Goal: Contribute content: Contribute content

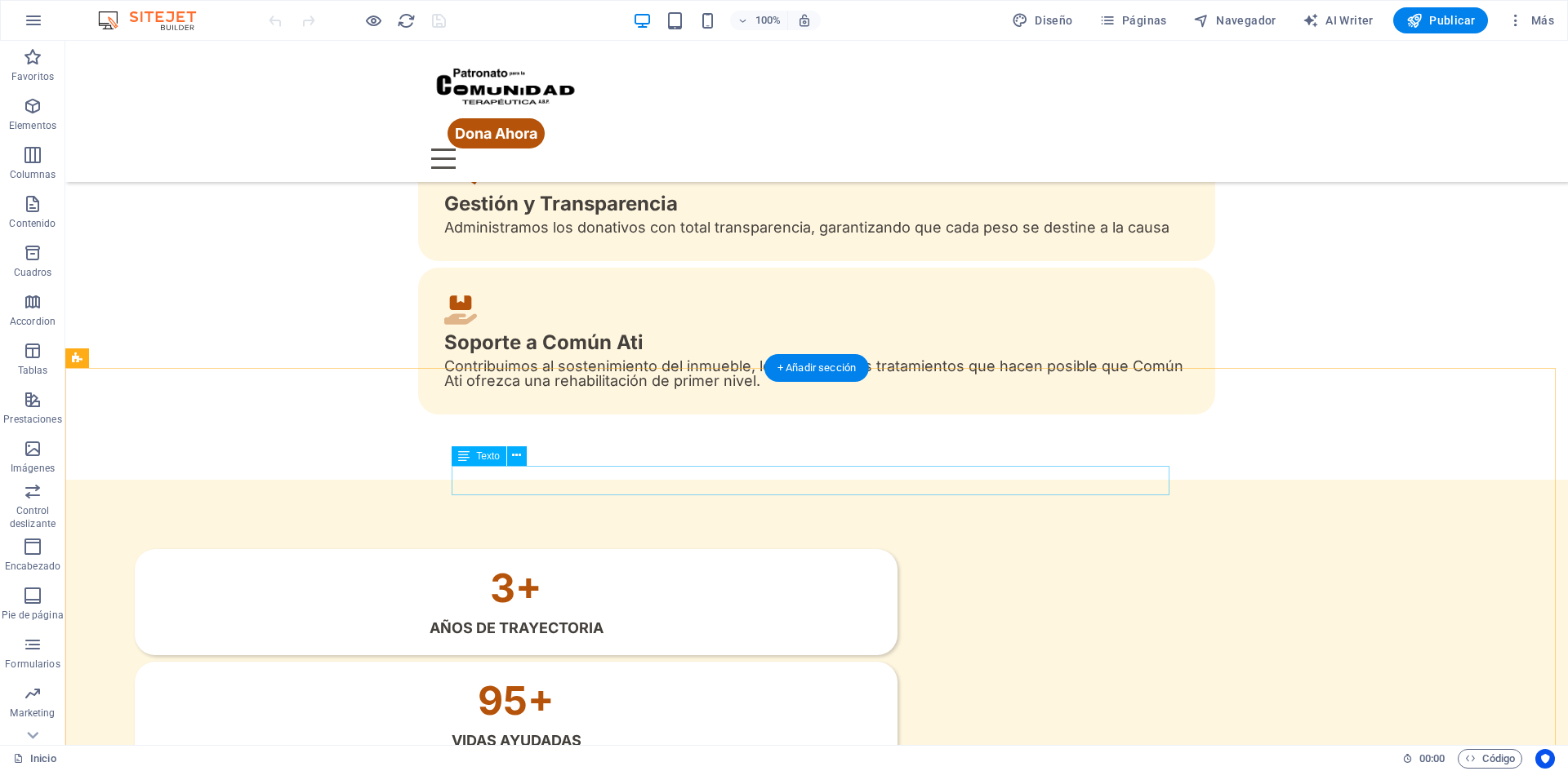
scroll to position [898, 0]
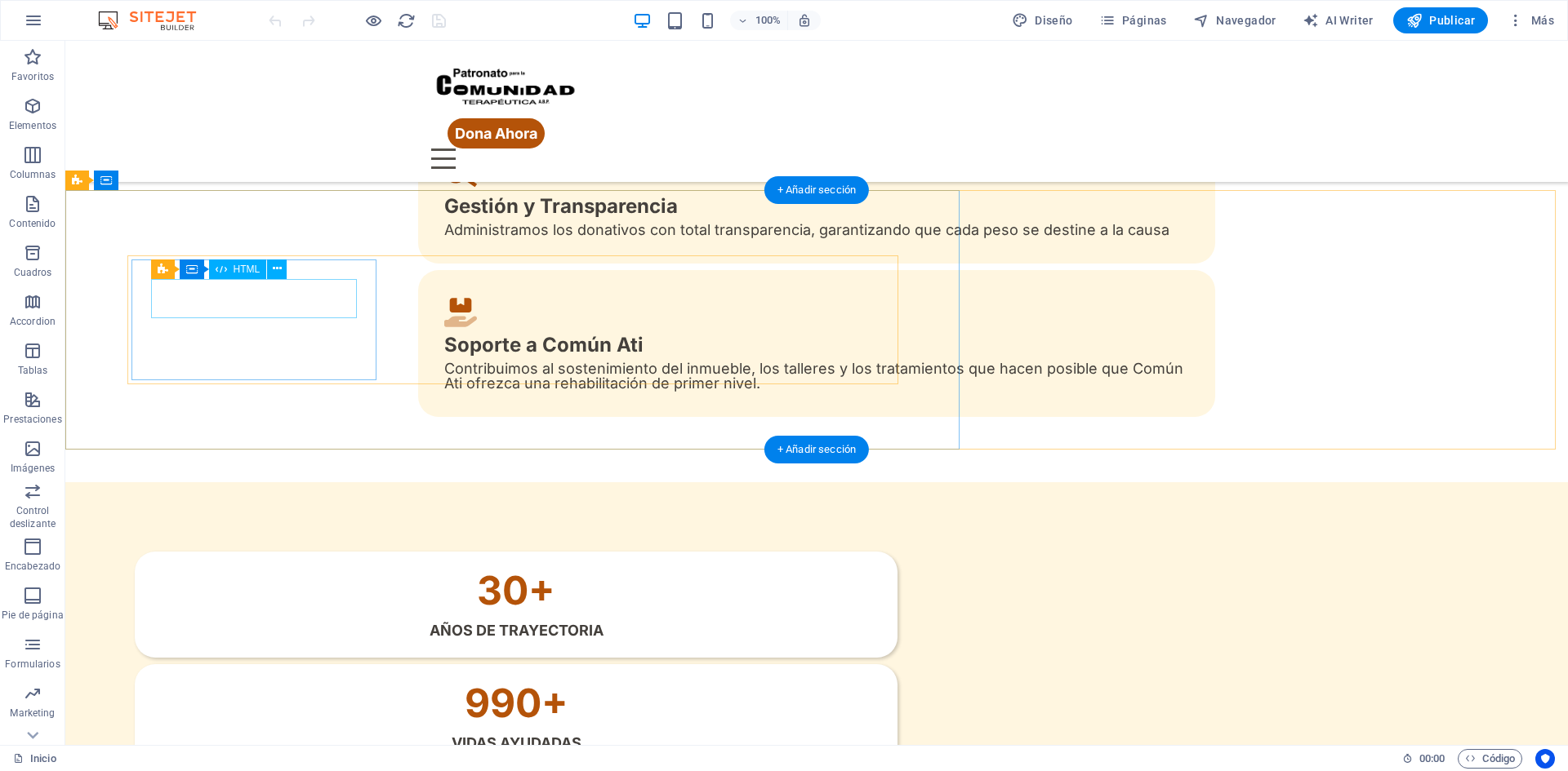
click at [244, 571] on div "30 +" at bounding box center [516, 590] width 723 height 39
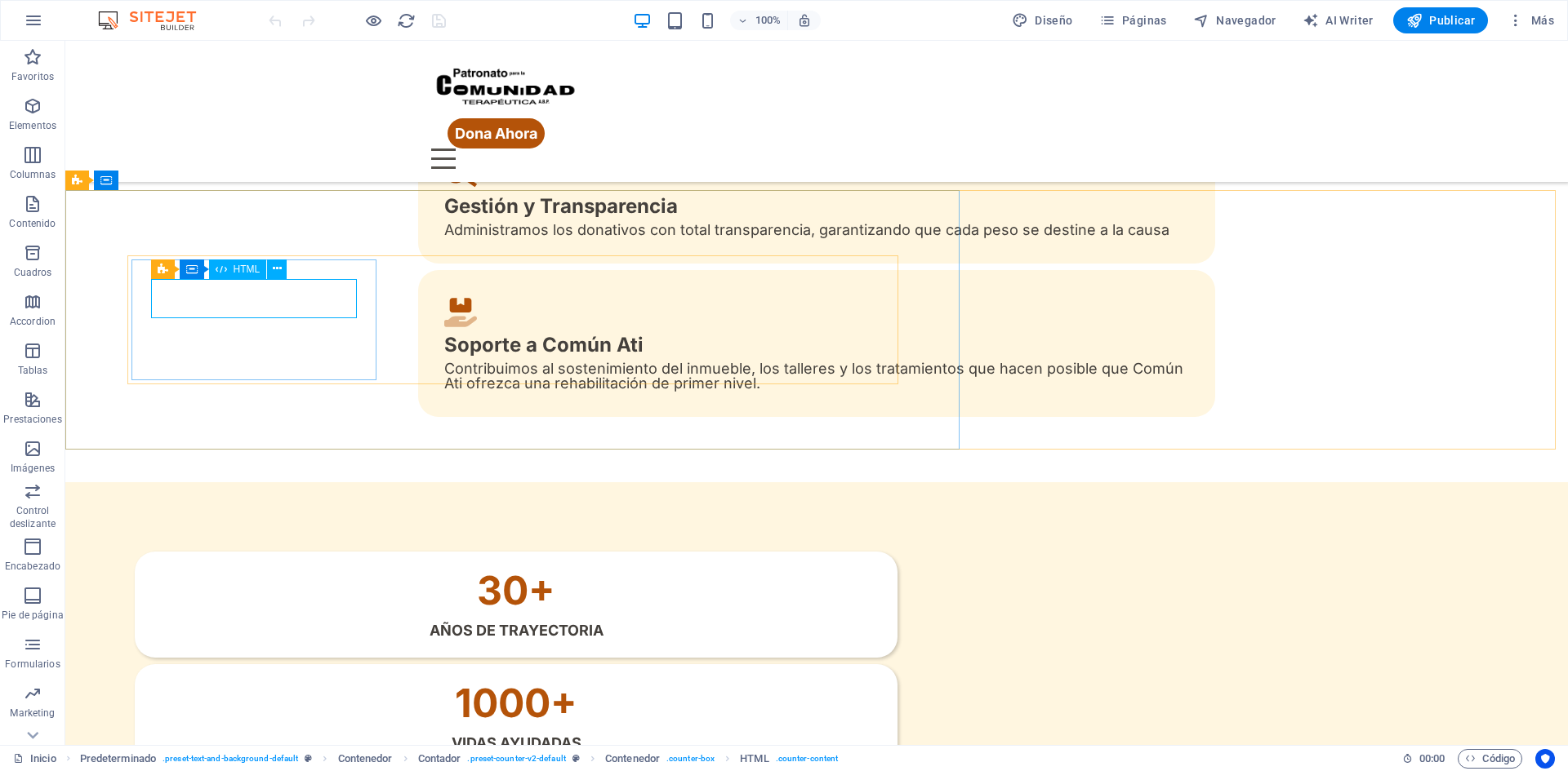
click at [245, 270] on span "HTML" at bounding box center [247, 269] width 27 height 10
click at [270, 268] on button at bounding box center [276, 269] width 19 height 19
click at [210, 245] on icon at bounding box center [208, 245] width 9 height 17
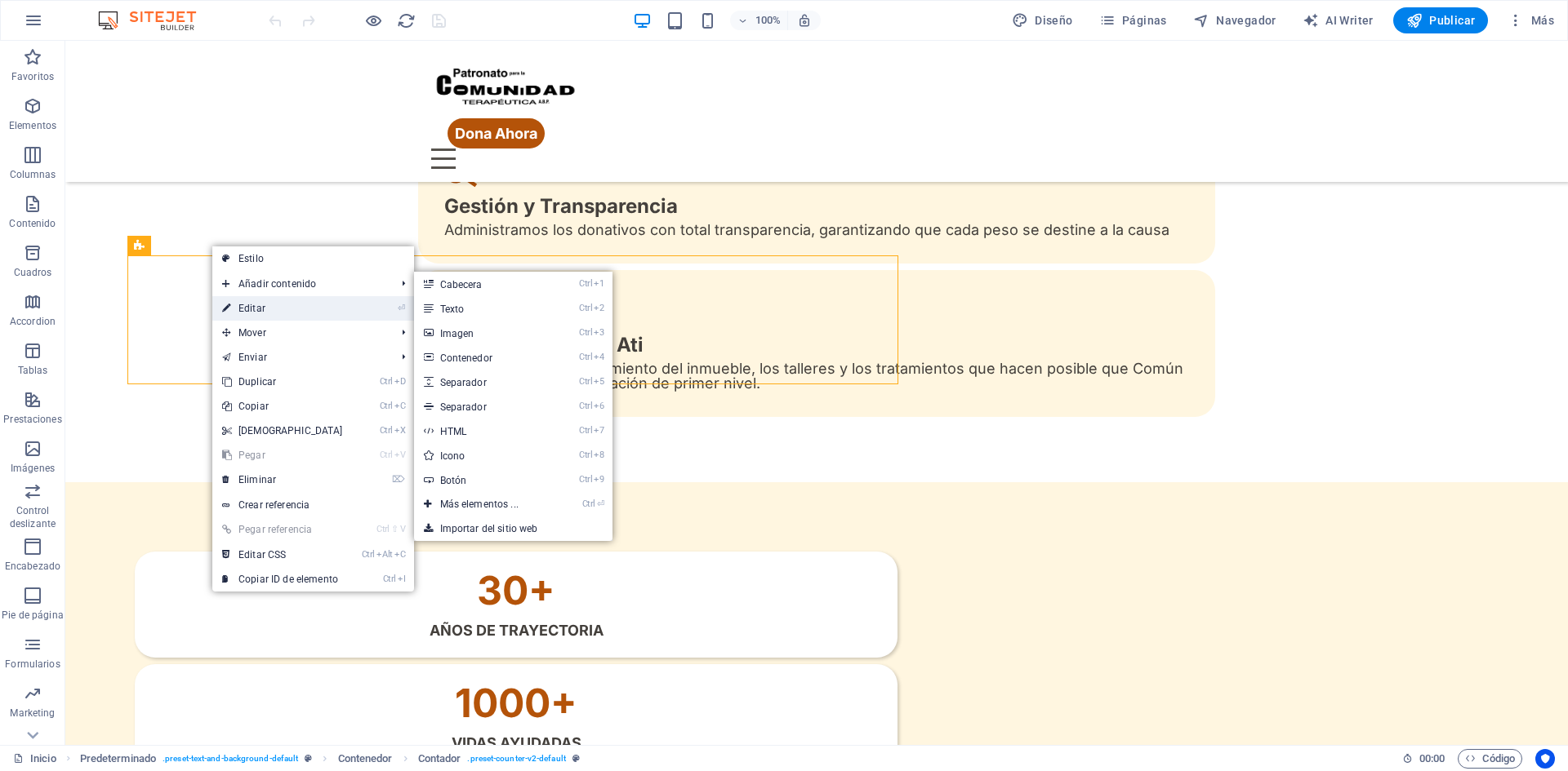
click at [249, 316] on link "⏎ Editar" at bounding box center [282, 309] width 140 height 24
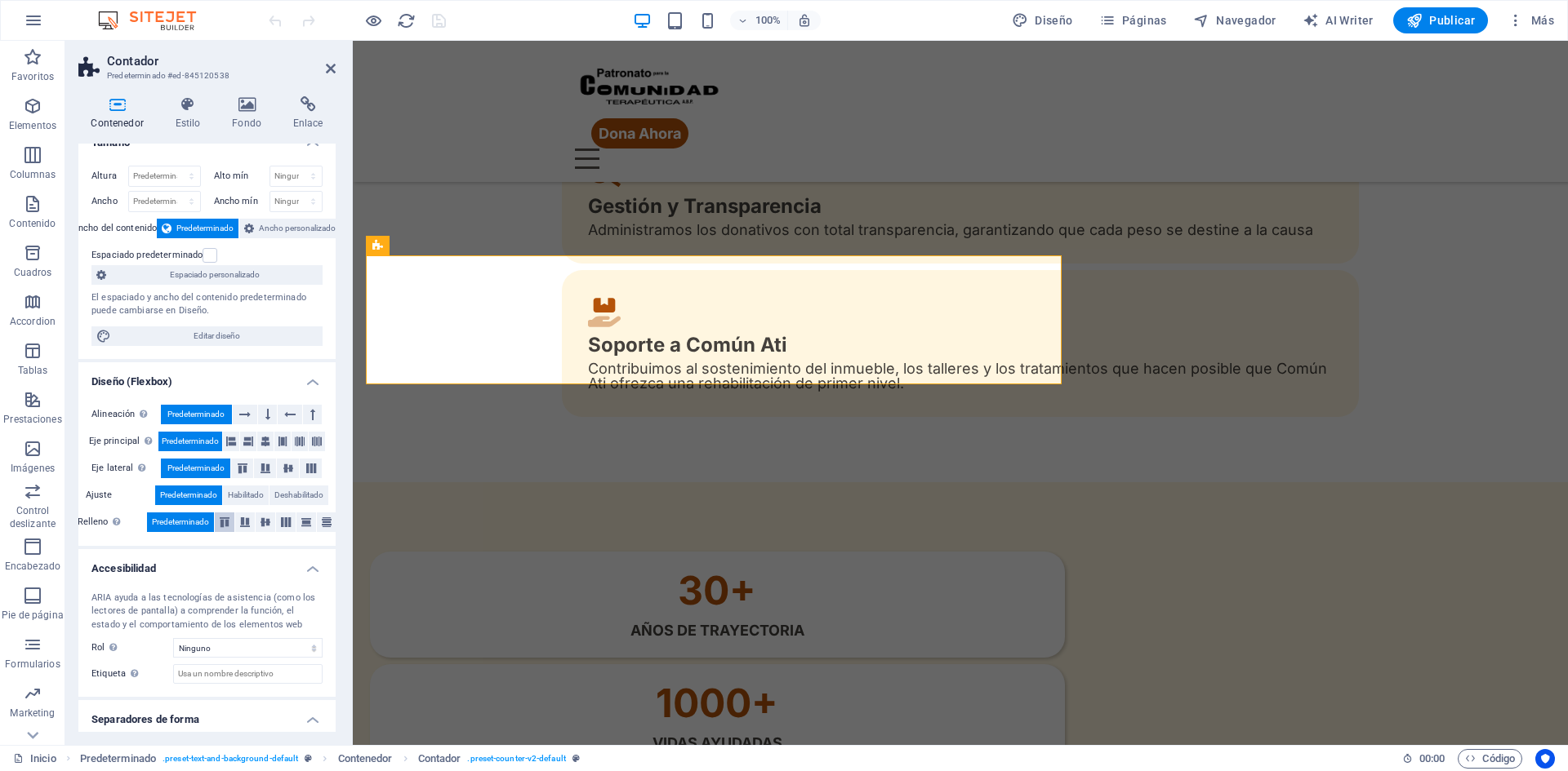
scroll to position [0, 0]
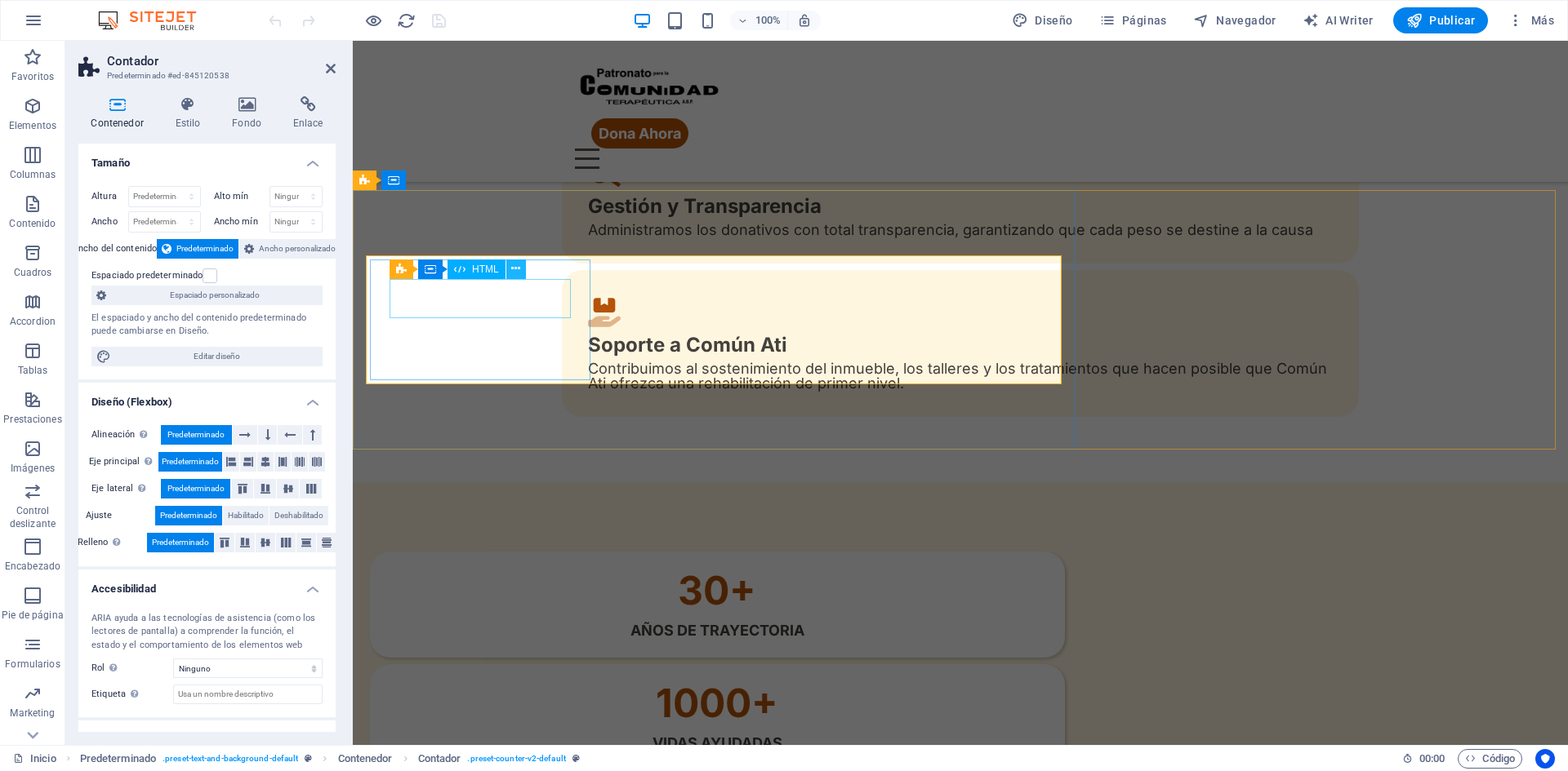
click at [516, 269] on icon at bounding box center [516, 269] width 9 height 17
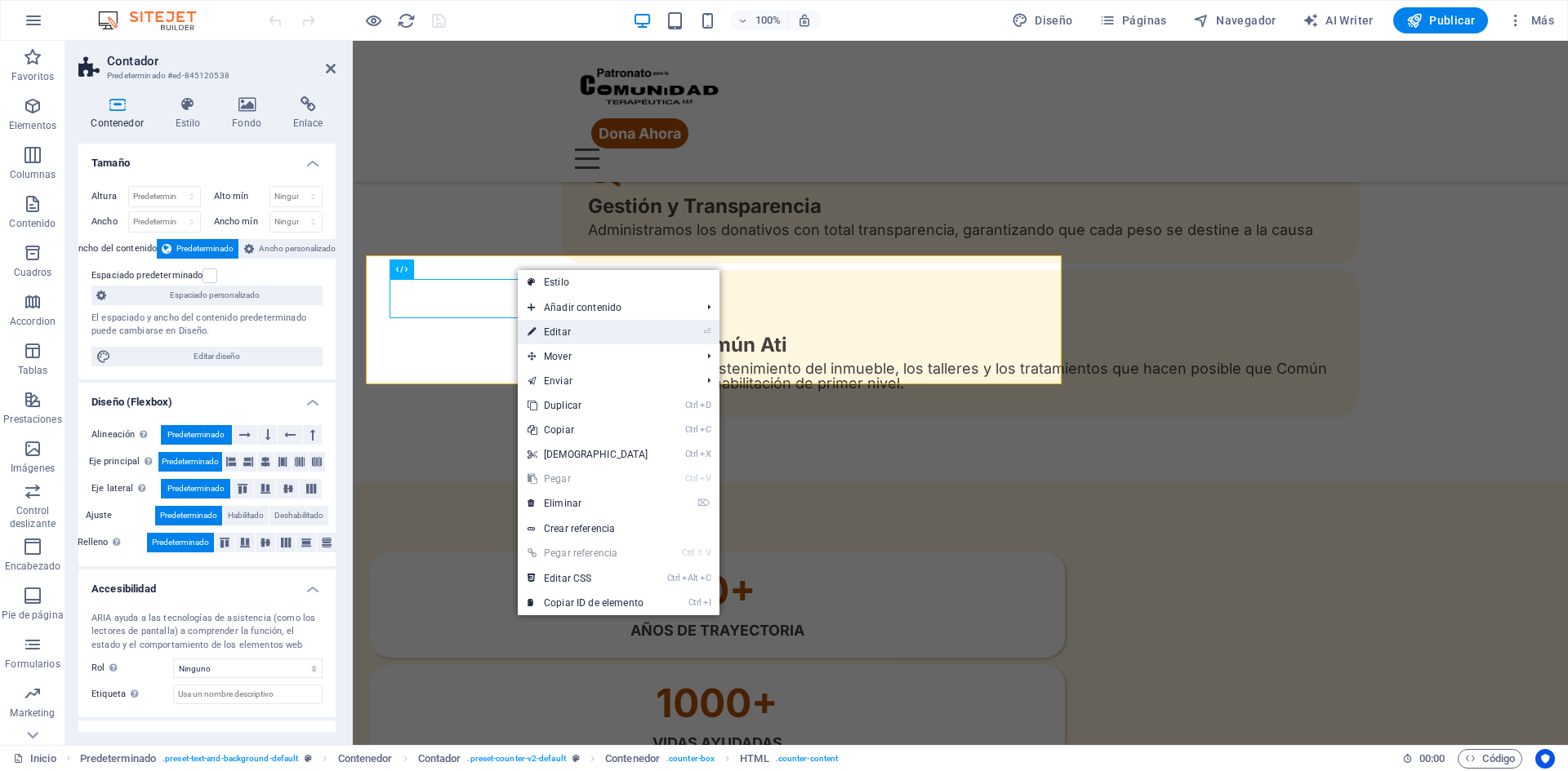
click at [559, 326] on link "⏎ Editar" at bounding box center [587, 332] width 140 height 24
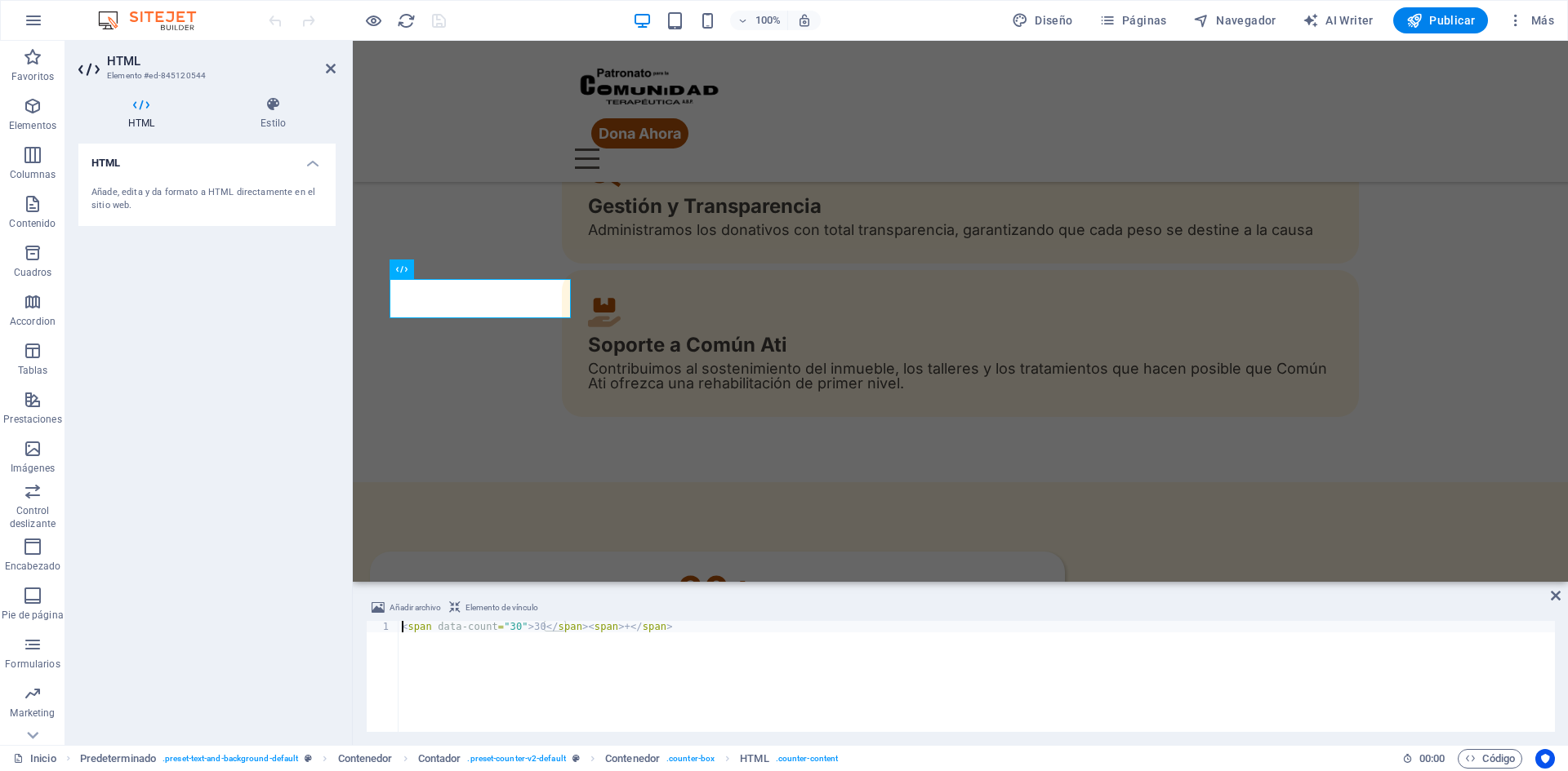
click at [508, 626] on div "< span data-count = "30" > 30 </ span > < span > + </ span >" at bounding box center [976, 688] width 1156 height 133
click at [524, 626] on div "< span data-count = "40" > 30 </ span > < span > + </ span >" at bounding box center [976, 688] width 1156 height 133
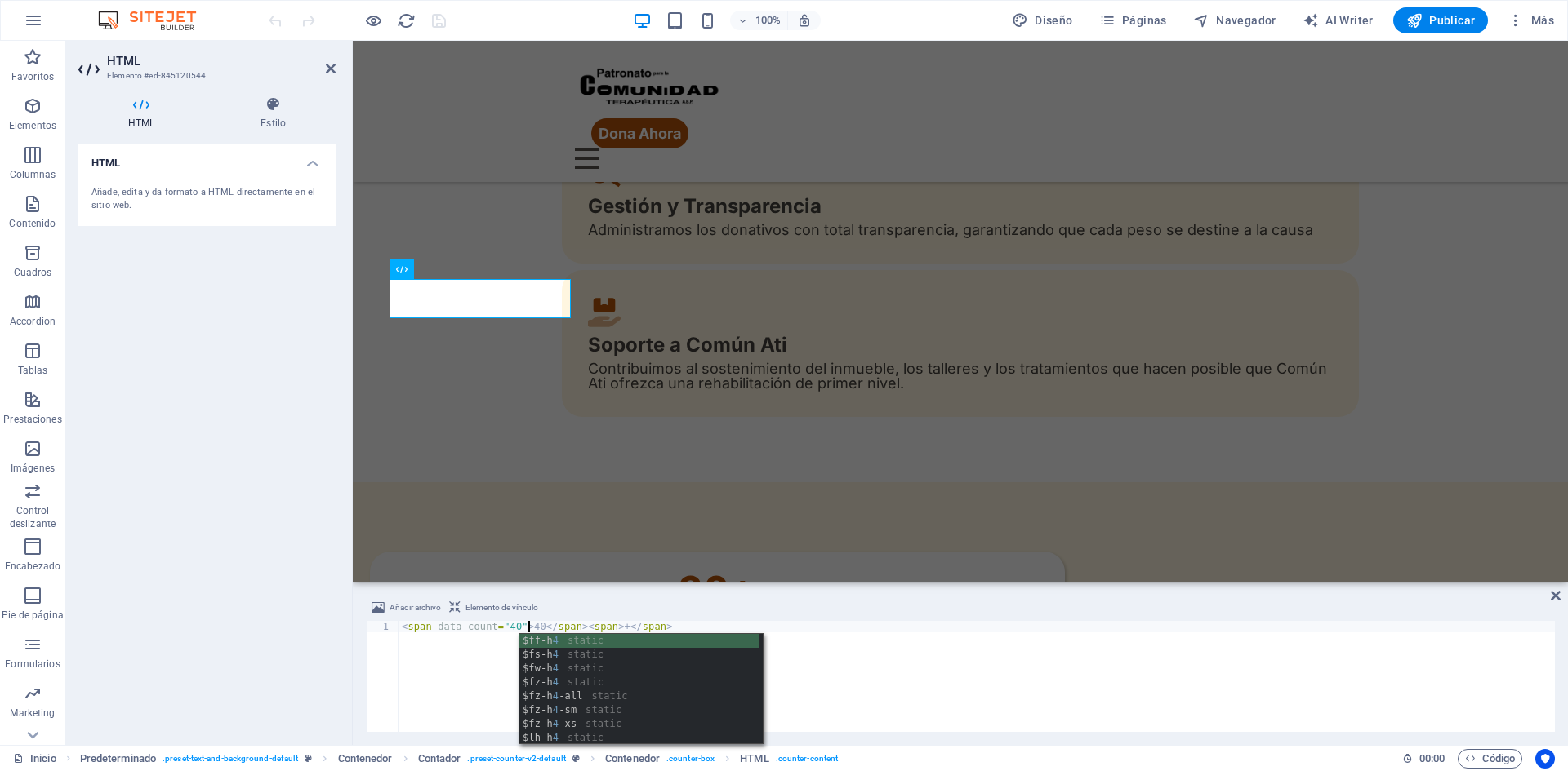
scroll to position [0, 10]
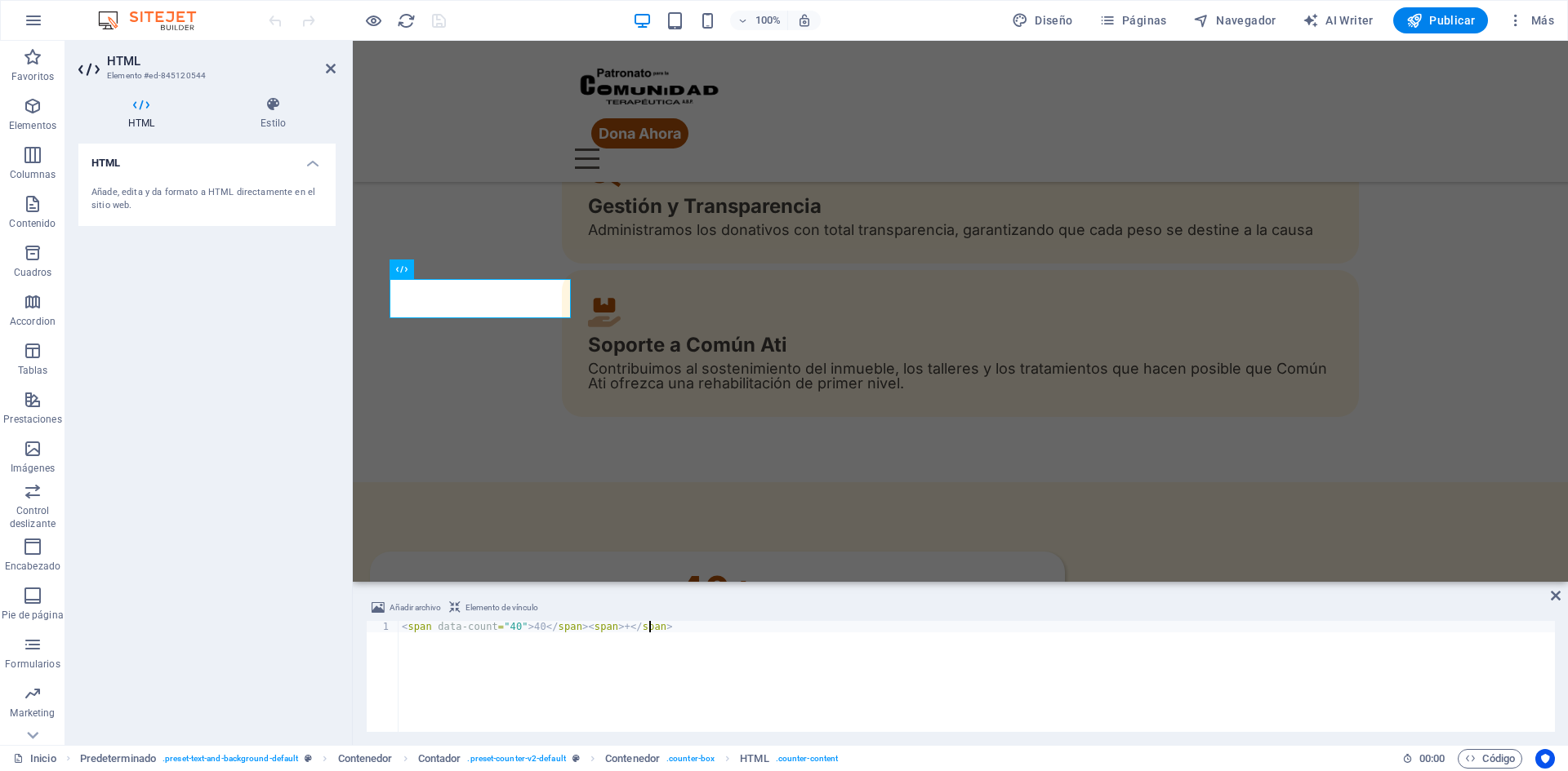
click at [474, 658] on div "< span data-count = "40" > 40 </ span > < span > + </ span >" at bounding box center [976, 688] width 1156 height 133
type textarea "<span data-count="40">40</span><span>+</span>"
click at [1554, 597] on icon at bounding box center [1555, 596] width 10 height 13
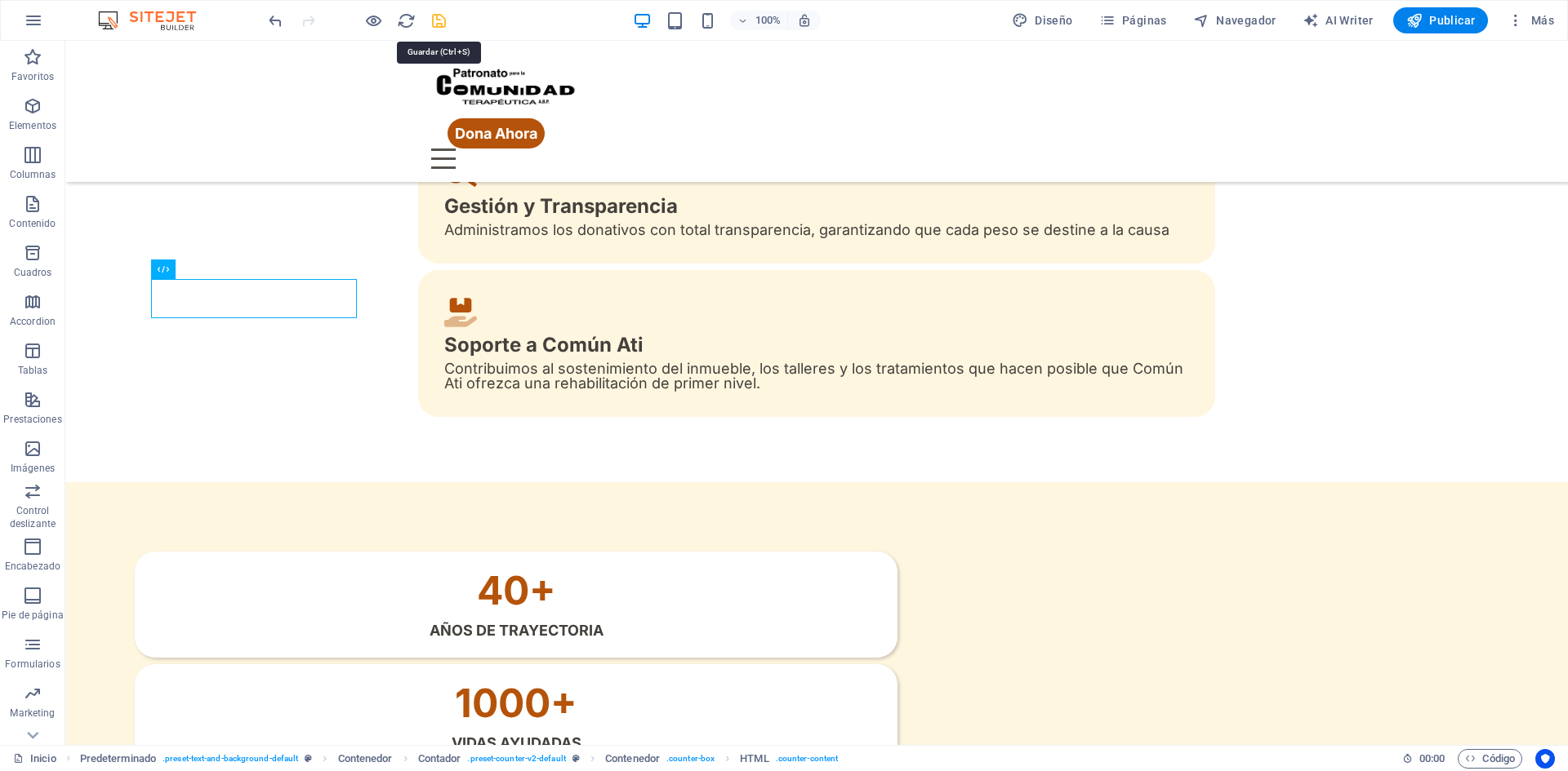
click at [444, 17] on icon "save" at bounding box center [439, 20] width 19 height 19
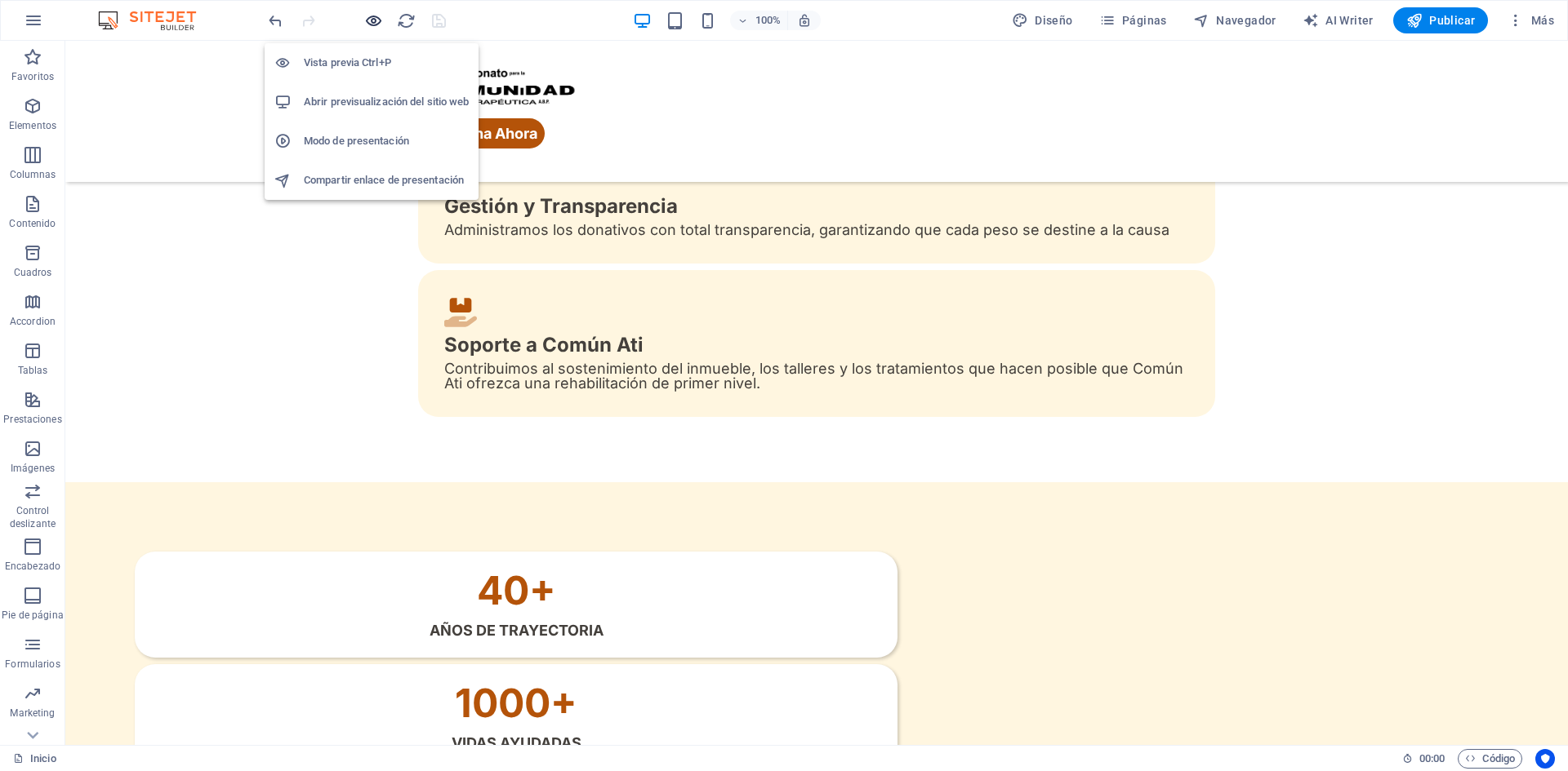
click at [375, 23] on icon "button" at bounding box center [374, 20] width 19 height 19
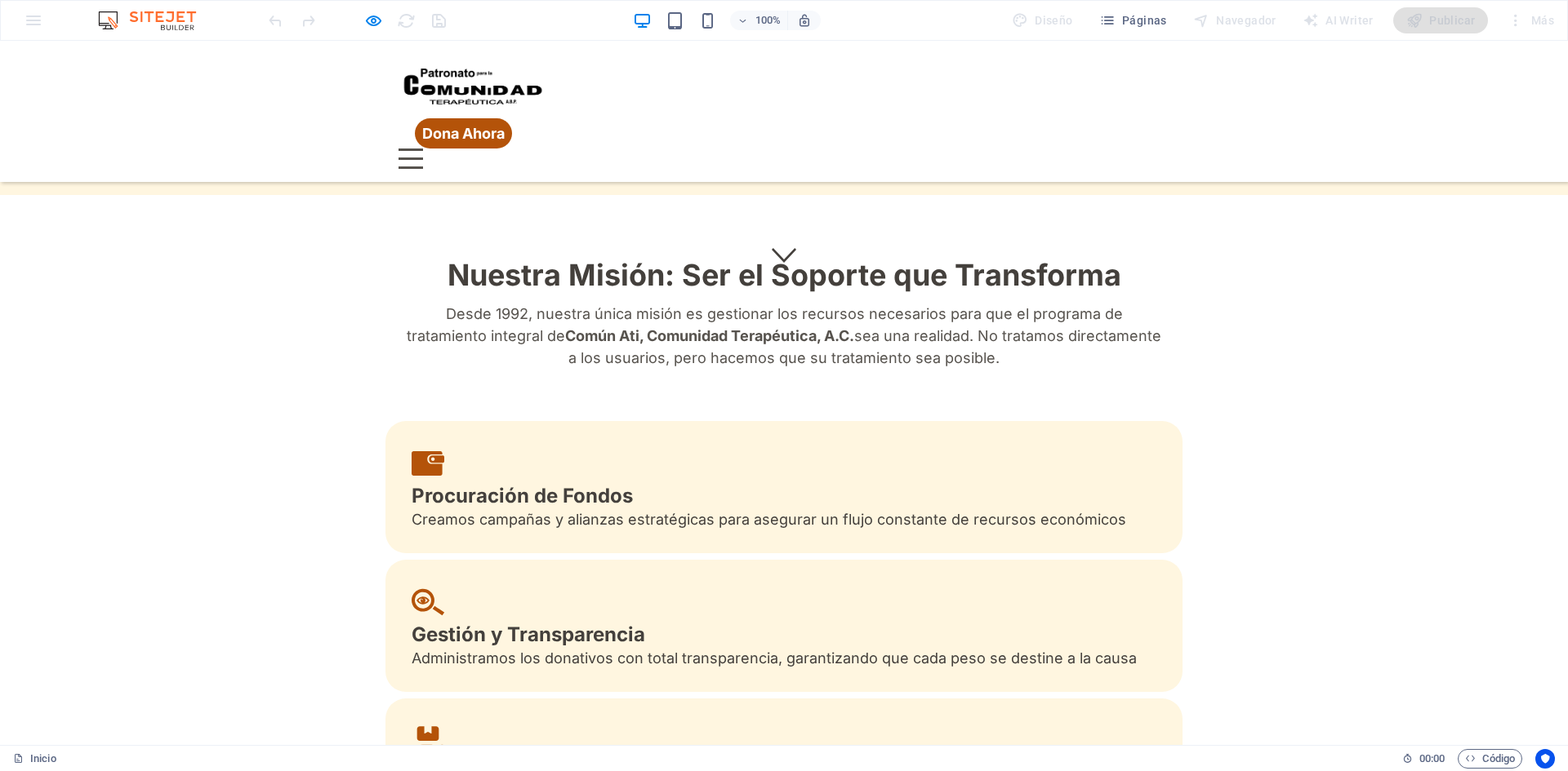
scroll to position [163, 0]
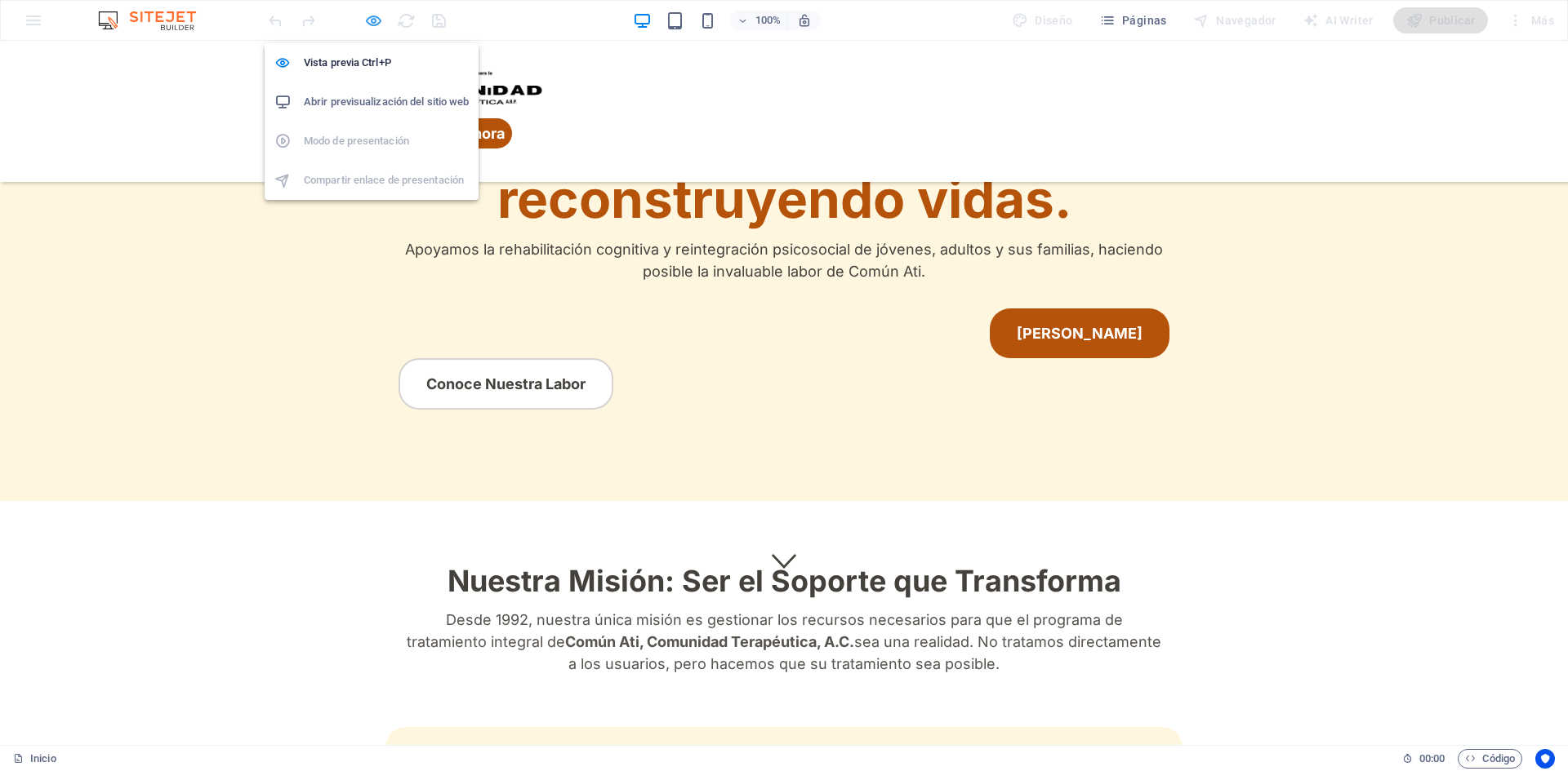
click at [364, 18] on icon "button" at bounding box center [374, 20] width 19 height 19
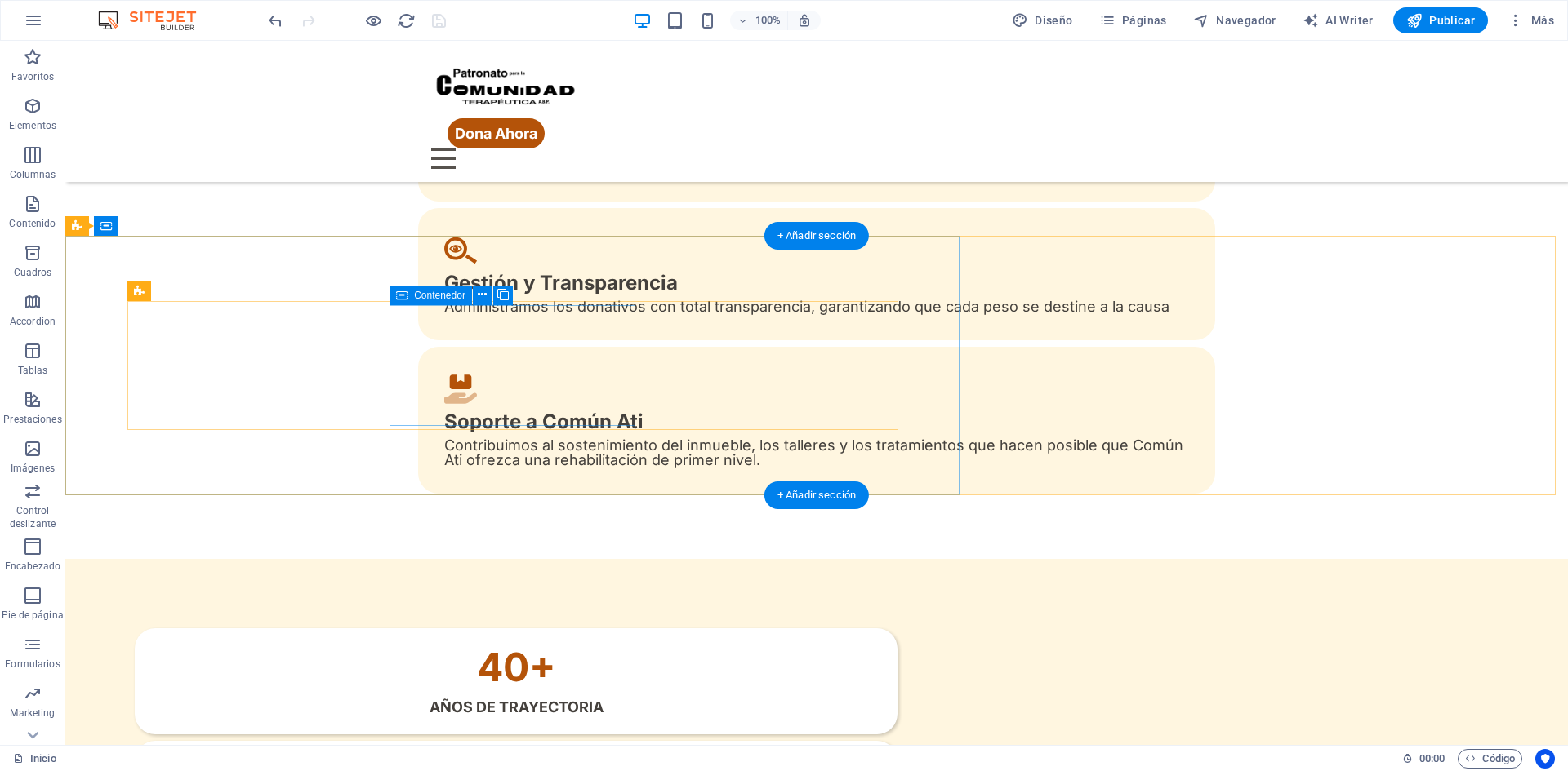
scroll to position [816, 0]
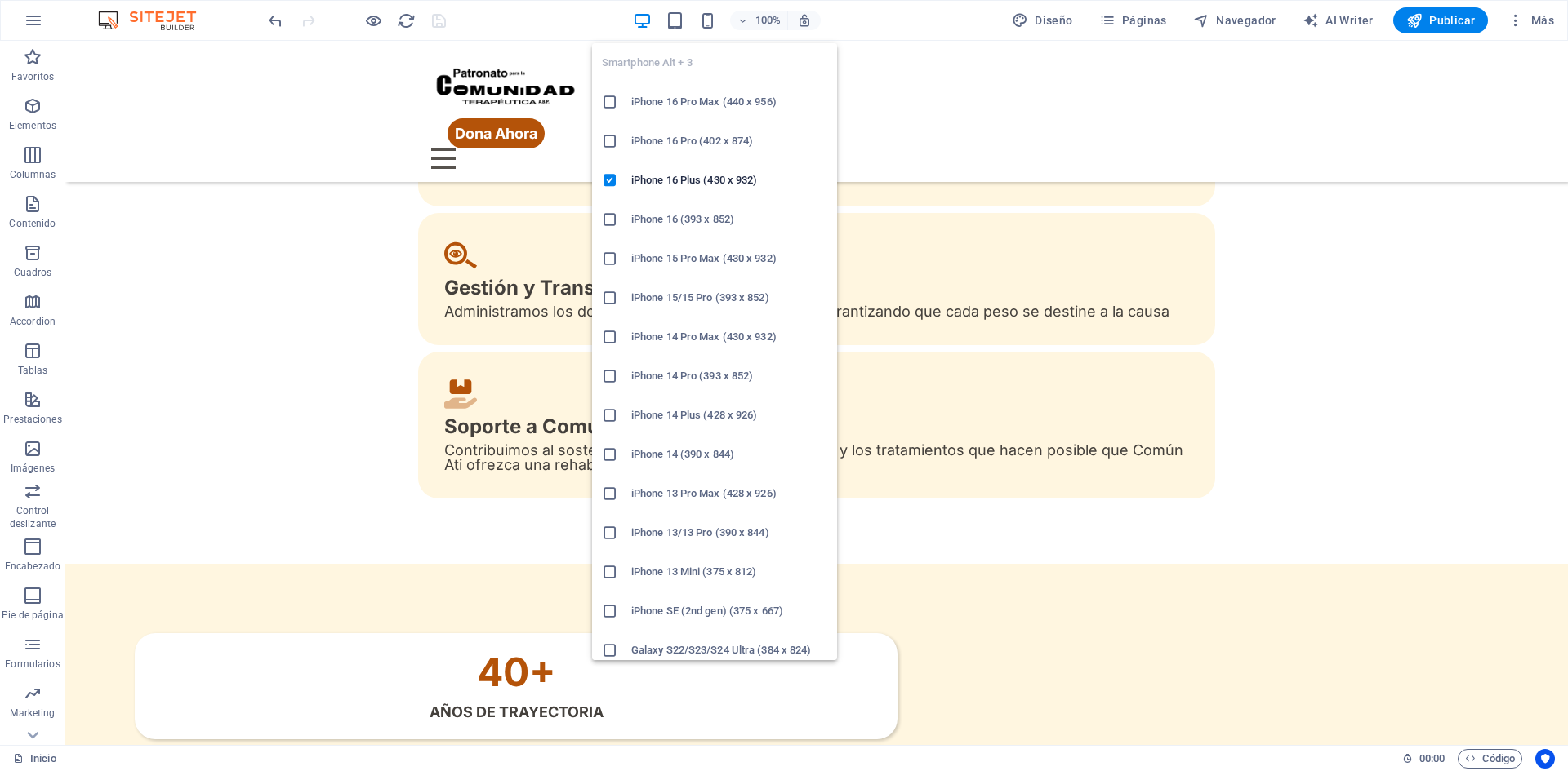
drag, startPoint x: 706, startPoint y: 12, endPoint x: 722, endPoint y: 12, distance: 16.0
click at [709, 12] on icon "button" at bounding box center [708, 20] width 19 height 19
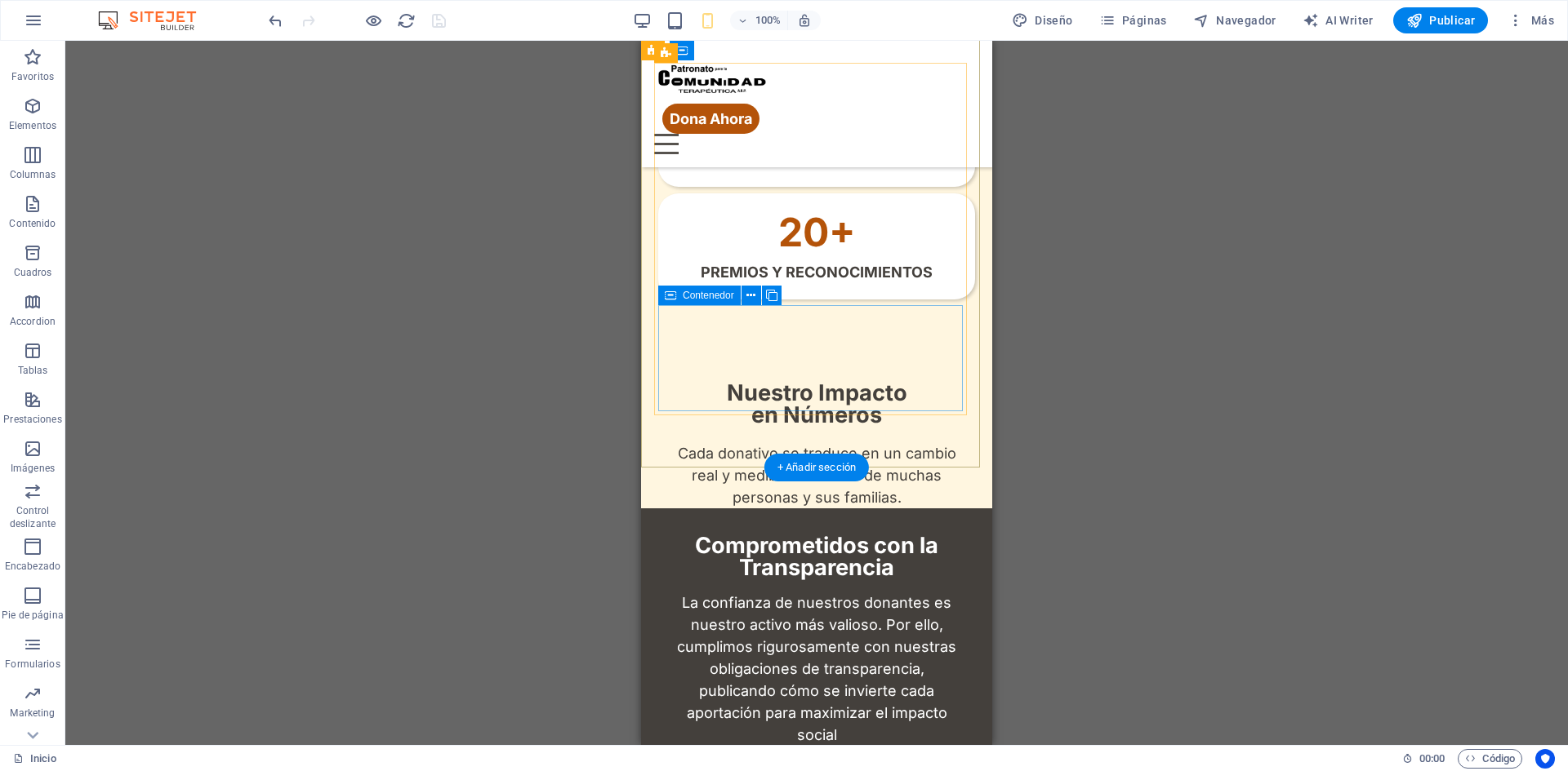
scroll to position [1455, 0]
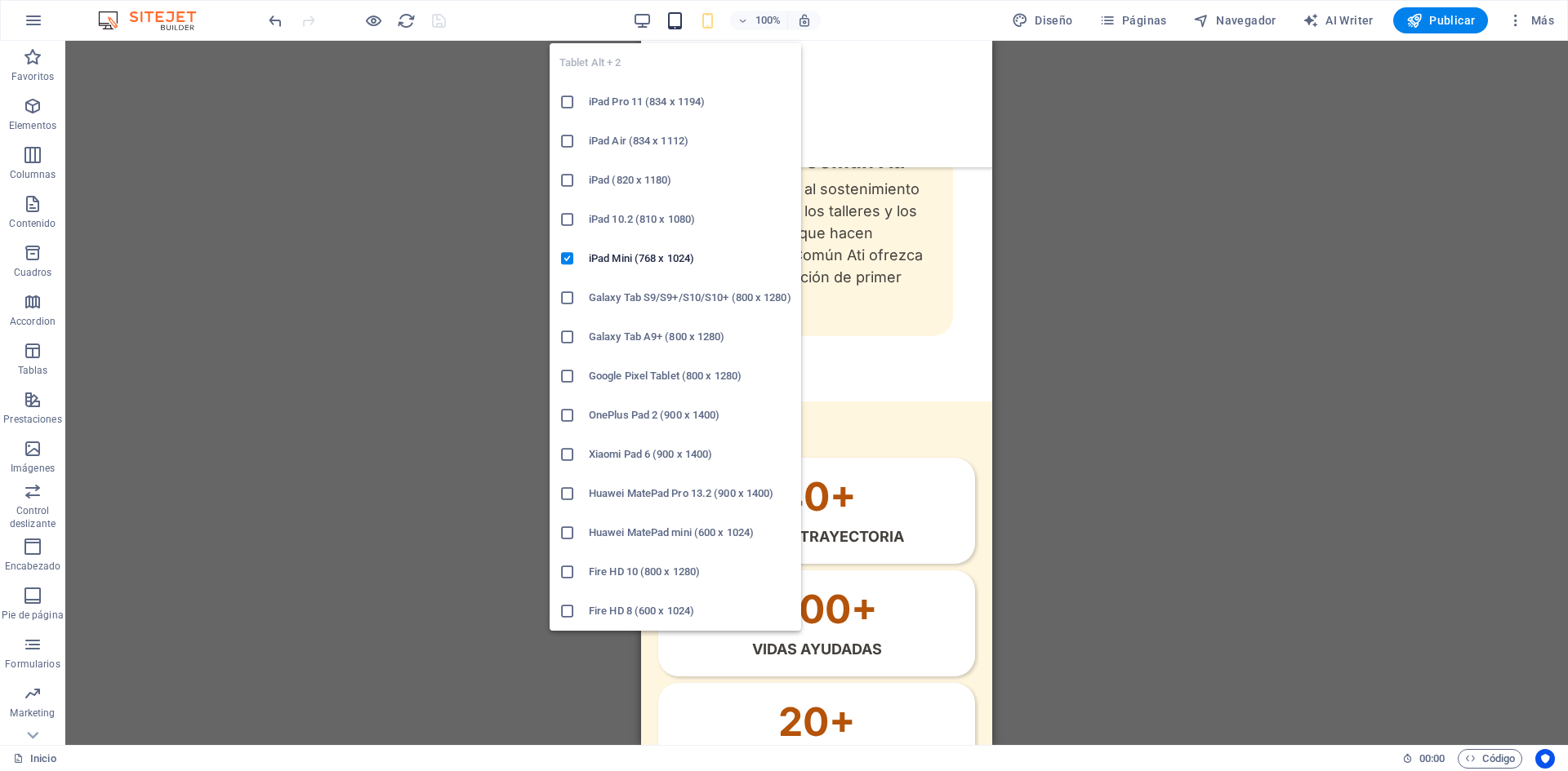
click at [679, 17] on icon "button" at bounding box center [675, 20] width 19 height 19
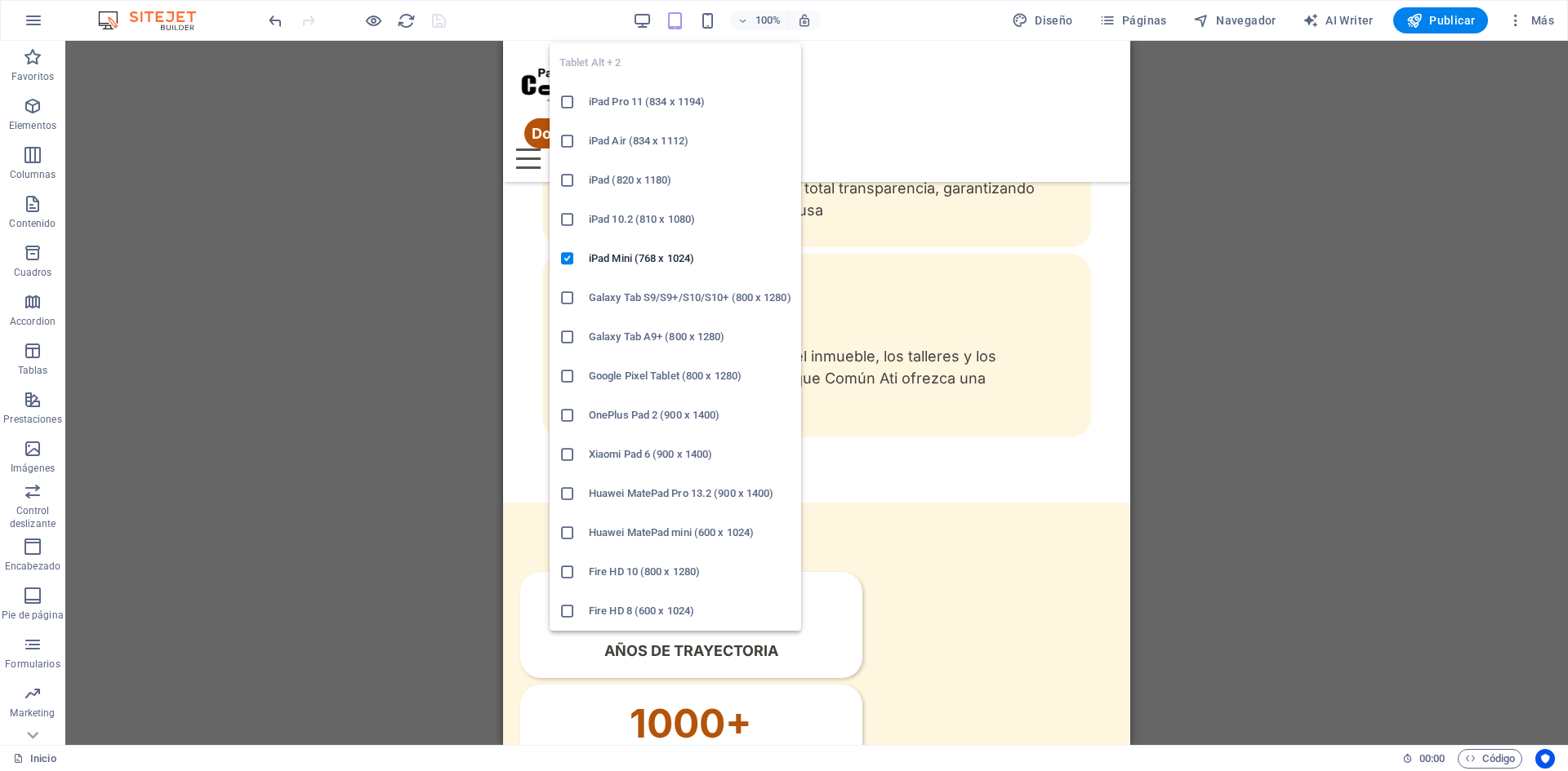
scroll to position [992, 0]
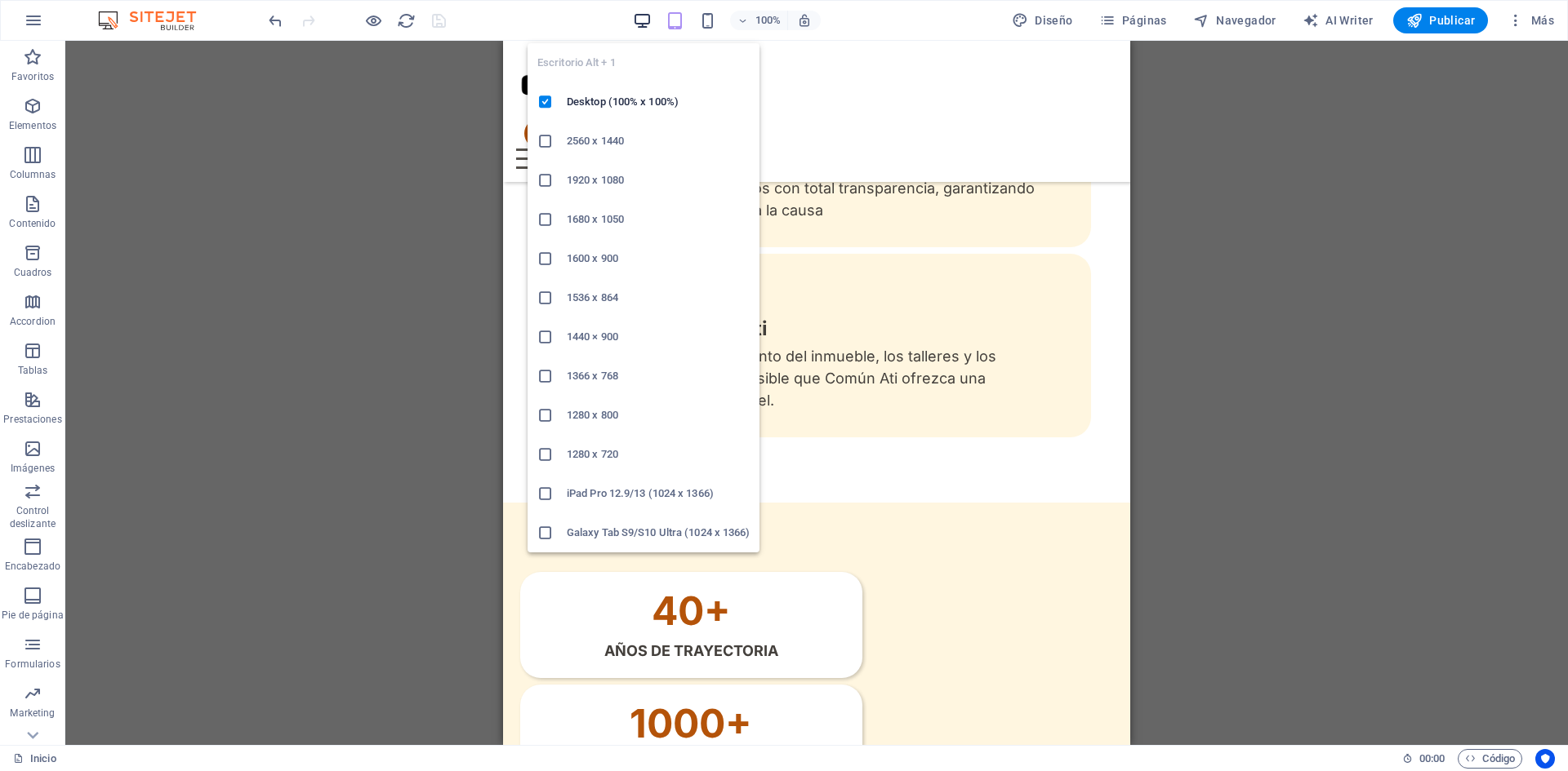
click at [647, 19] on icon "button" at bounding box center [643, 20] width 19 height 19
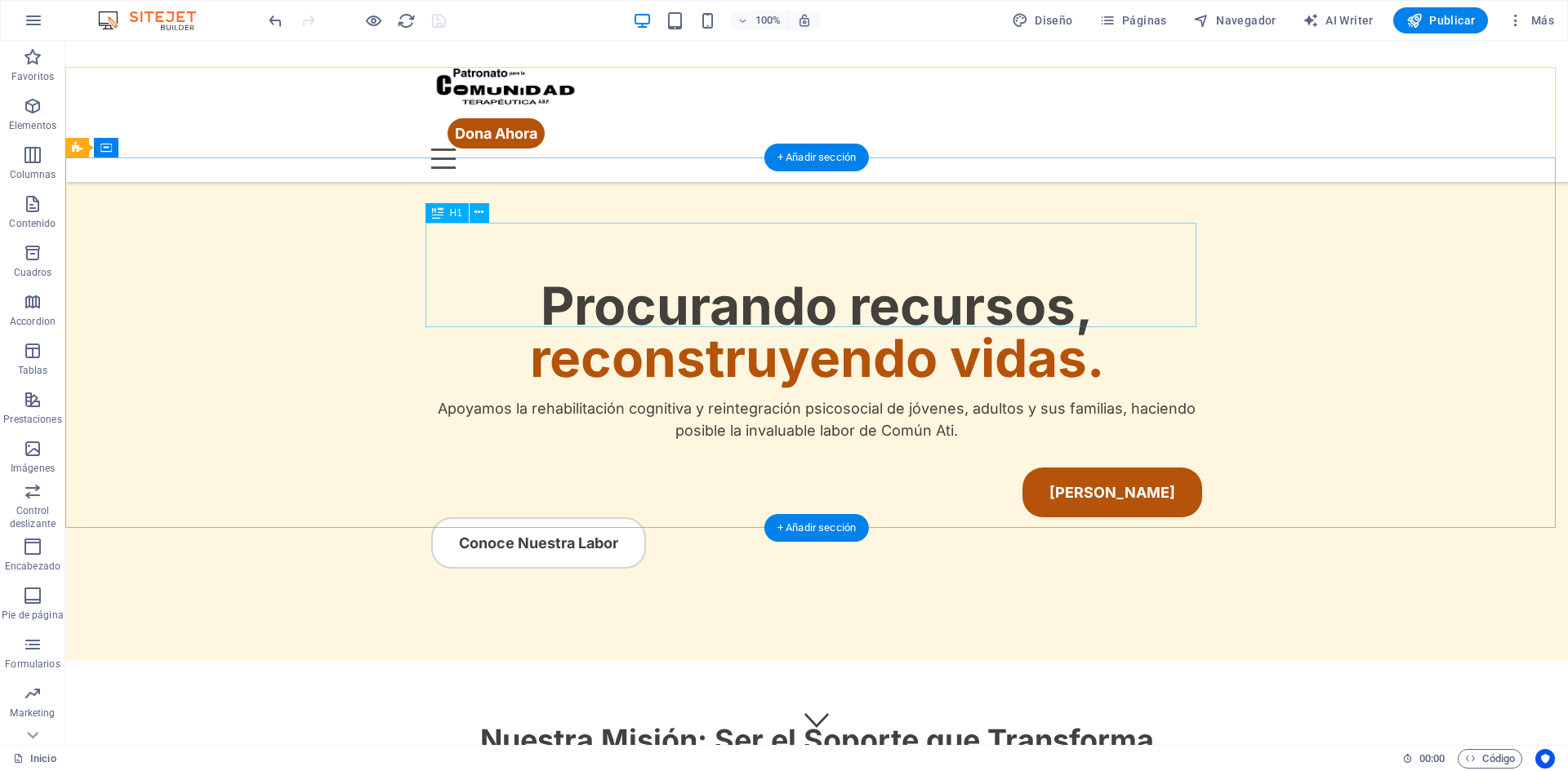
scroll to position [0, 0]
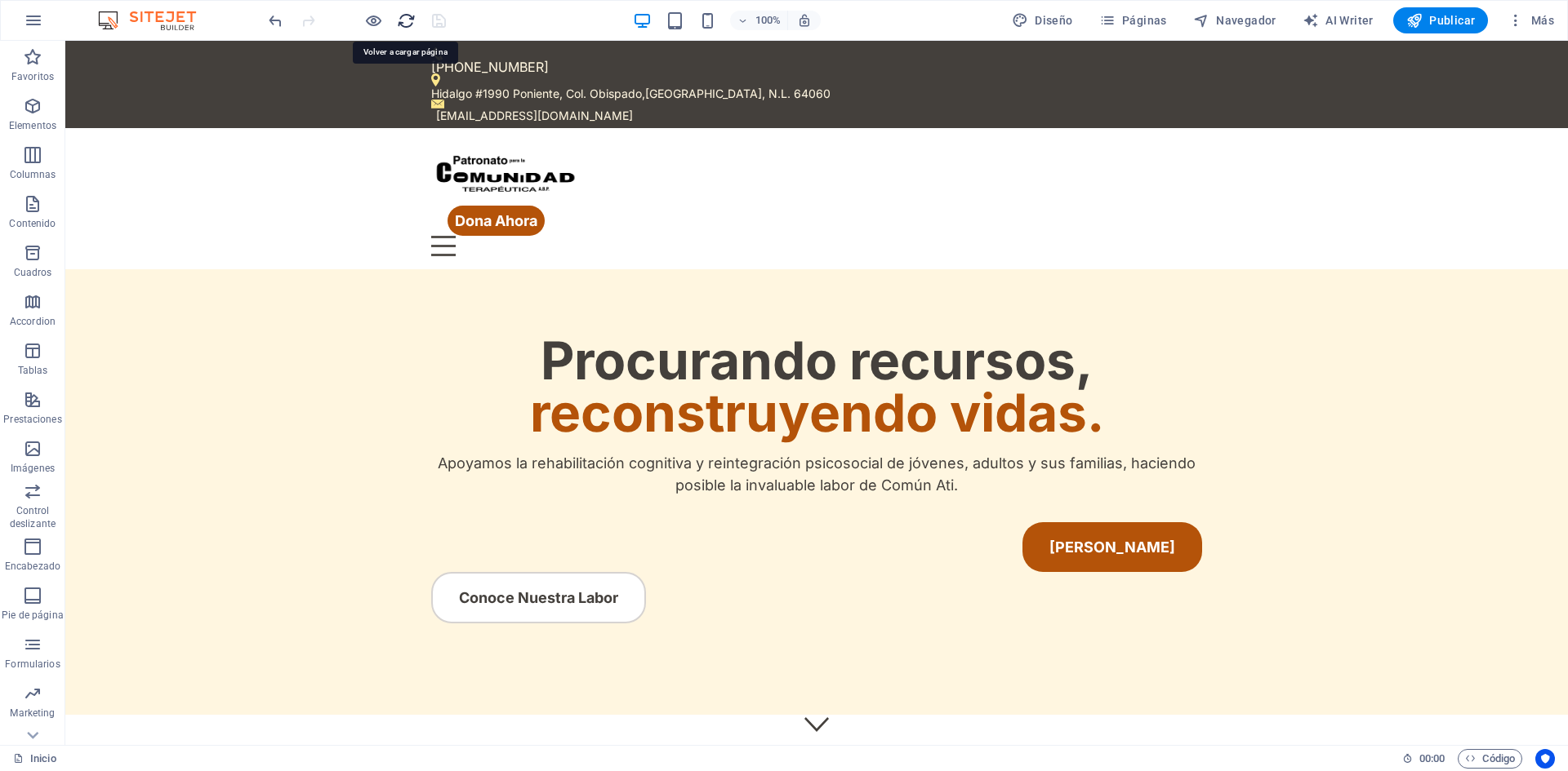
click at [404, 16] on icon "reload" at bounding box center [406, 20] width 19 height 19
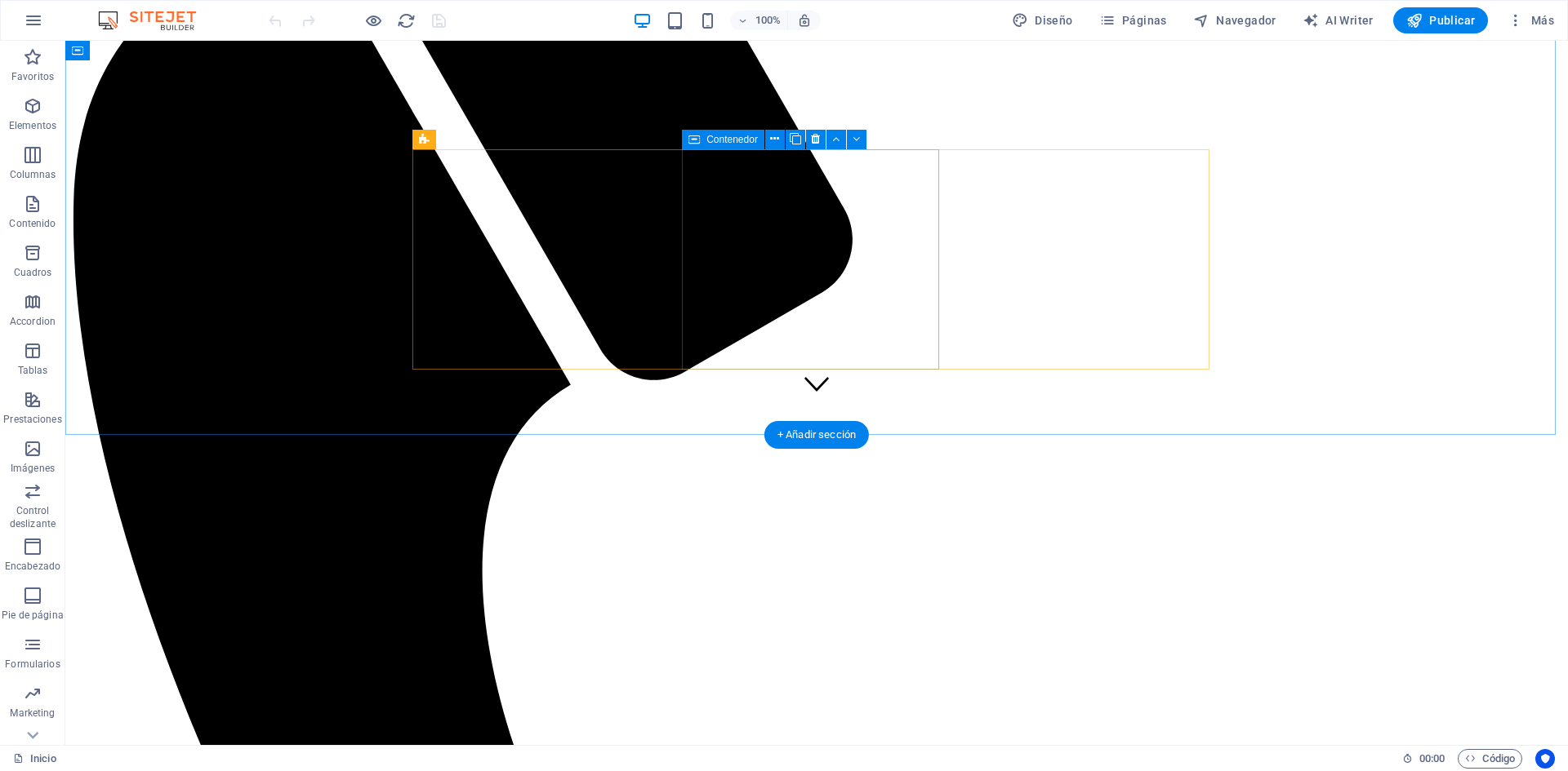
scroll to position [653, 0]
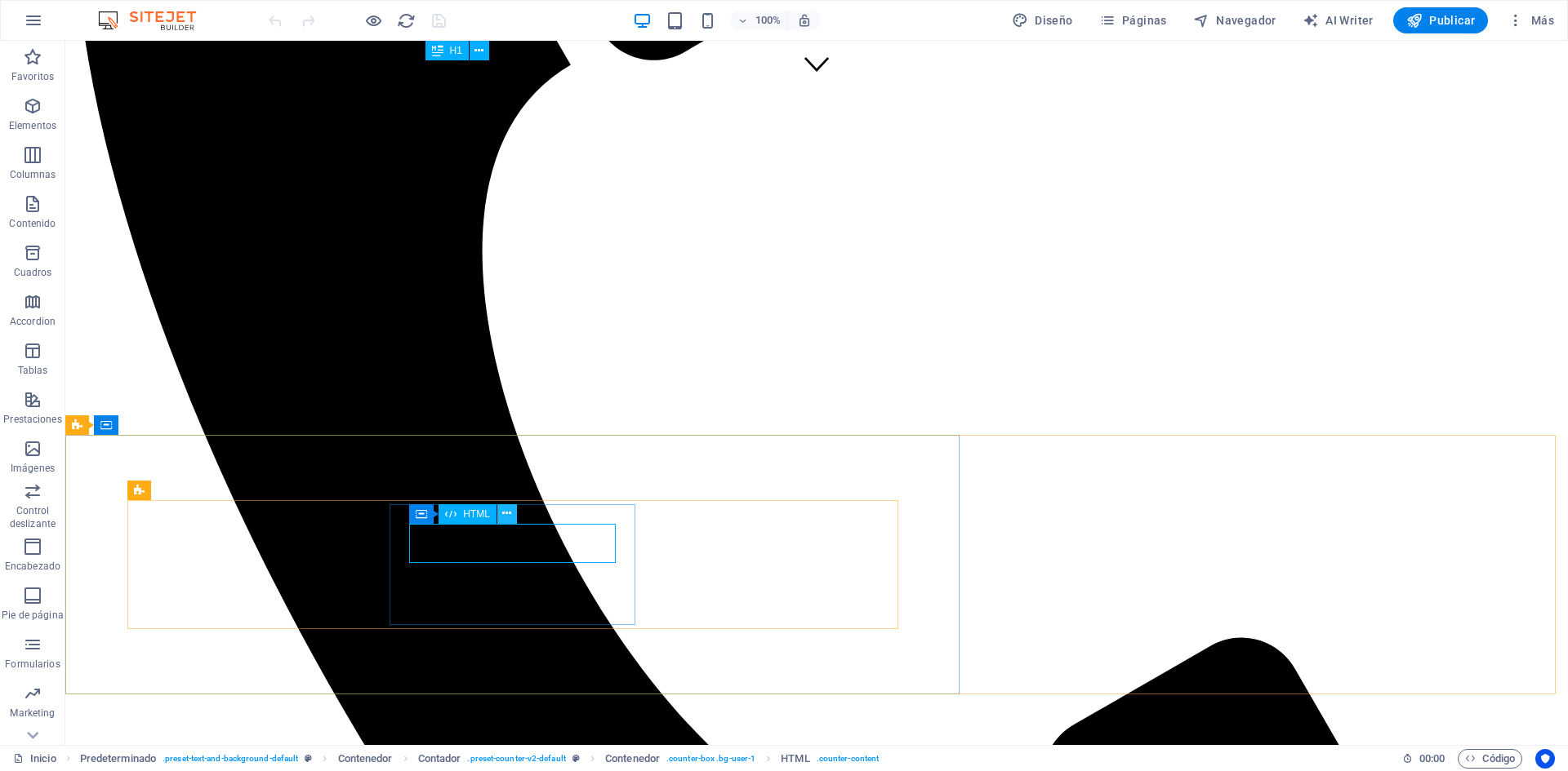
click at [510, 516] on icon at bounding box center [507, 513] width 9 height 17
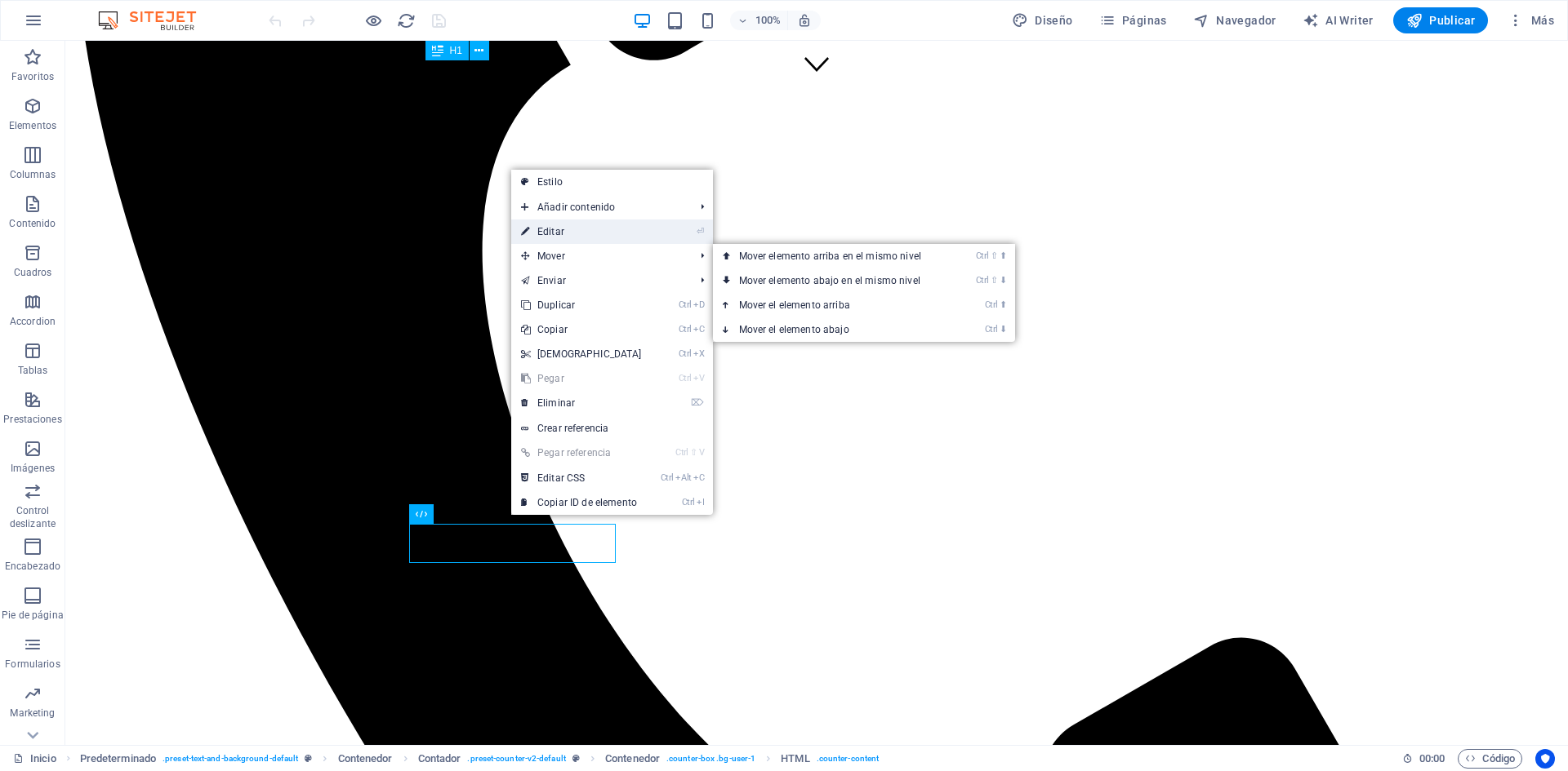
click at [552, 229] on link "⏎ Editar" at bounding box center [580, 232] width 140 height 24
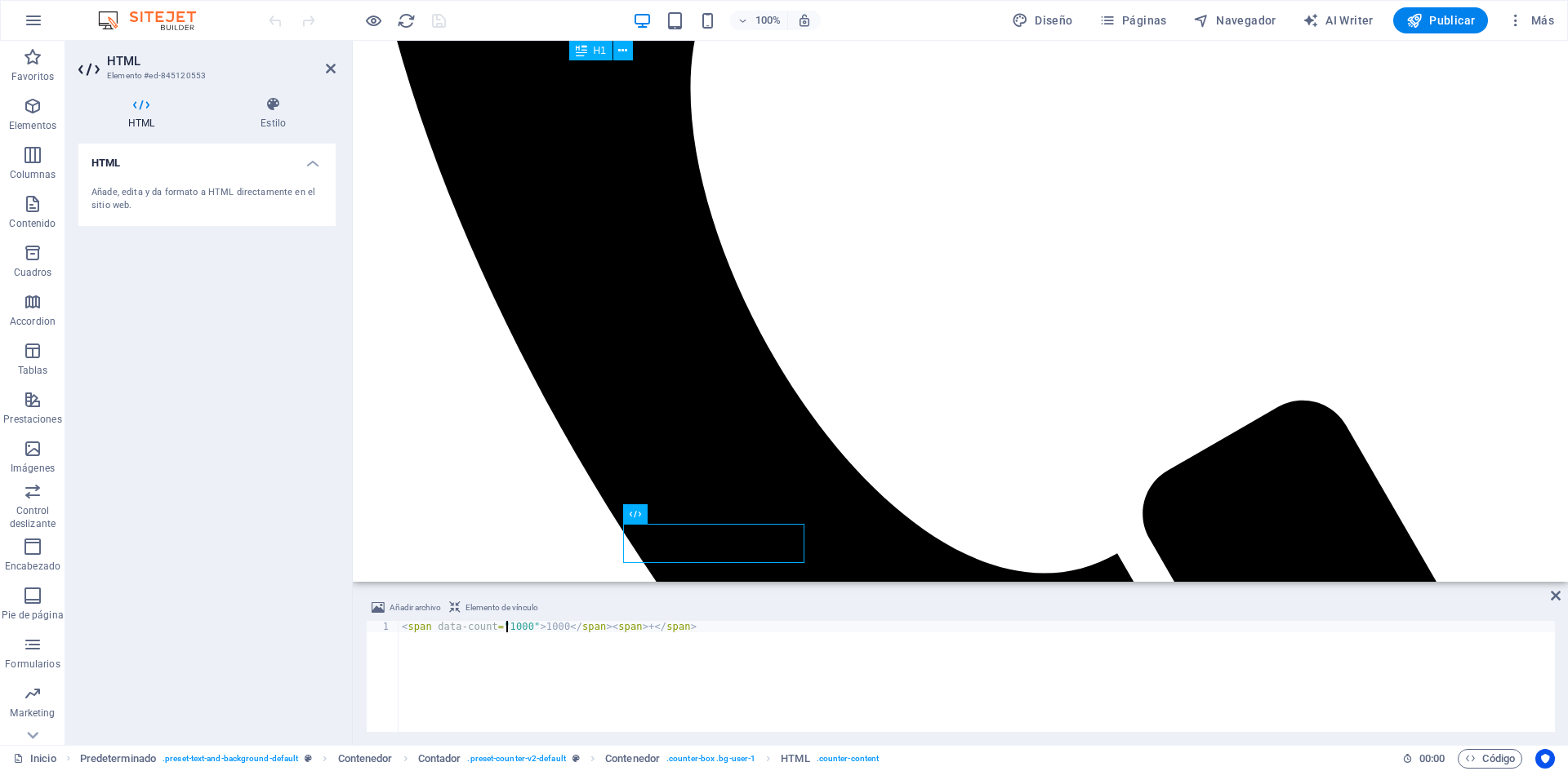
click at [504, 626] on div "< span data-count = "1000" > 1000 </ span > < span > + </ span >" at bounding box center [976, 688] width 1156 height 133
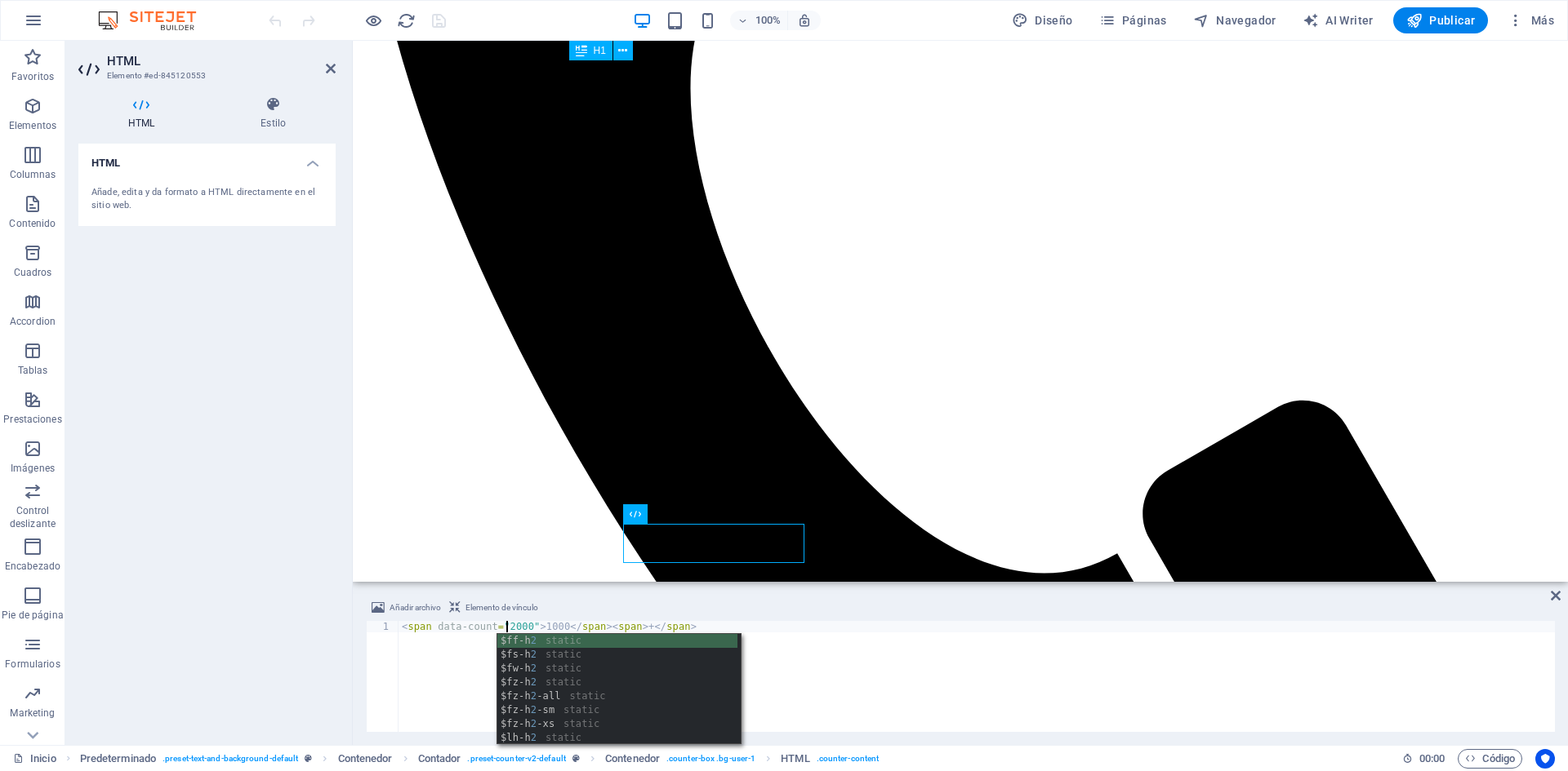
scroll to position [0, 9]
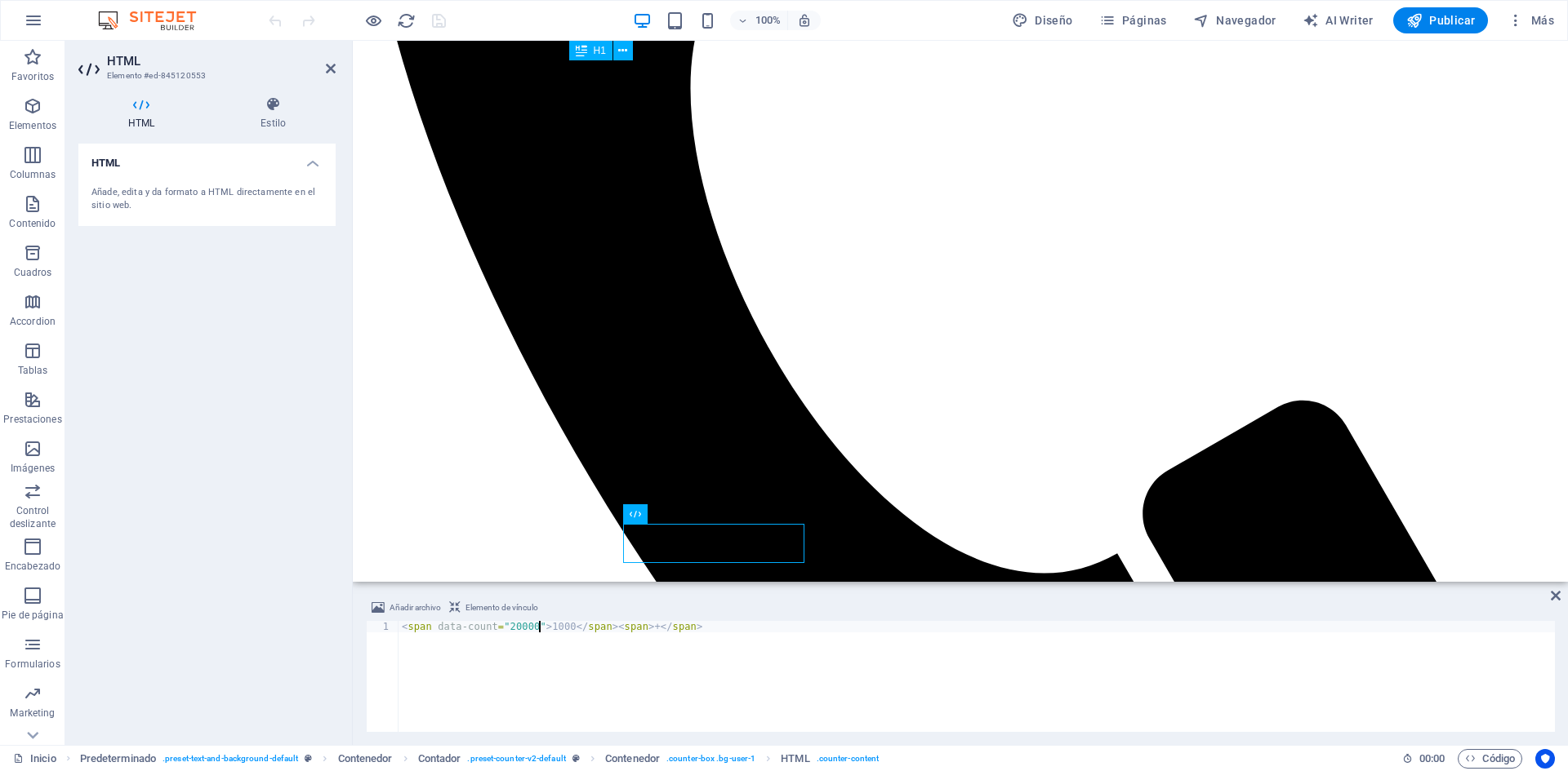
click at [542, 624] on div "< span data-count = "20000" > 1000 </ span > < span > + </ span >" at bounding box center [976, 688] width 1156 height 133
type textarea "<span data-count="20000">20000</span><span>+</span>"
click at [1556, 594] on icon at bounding box center [1555, 596] width 10 height 13
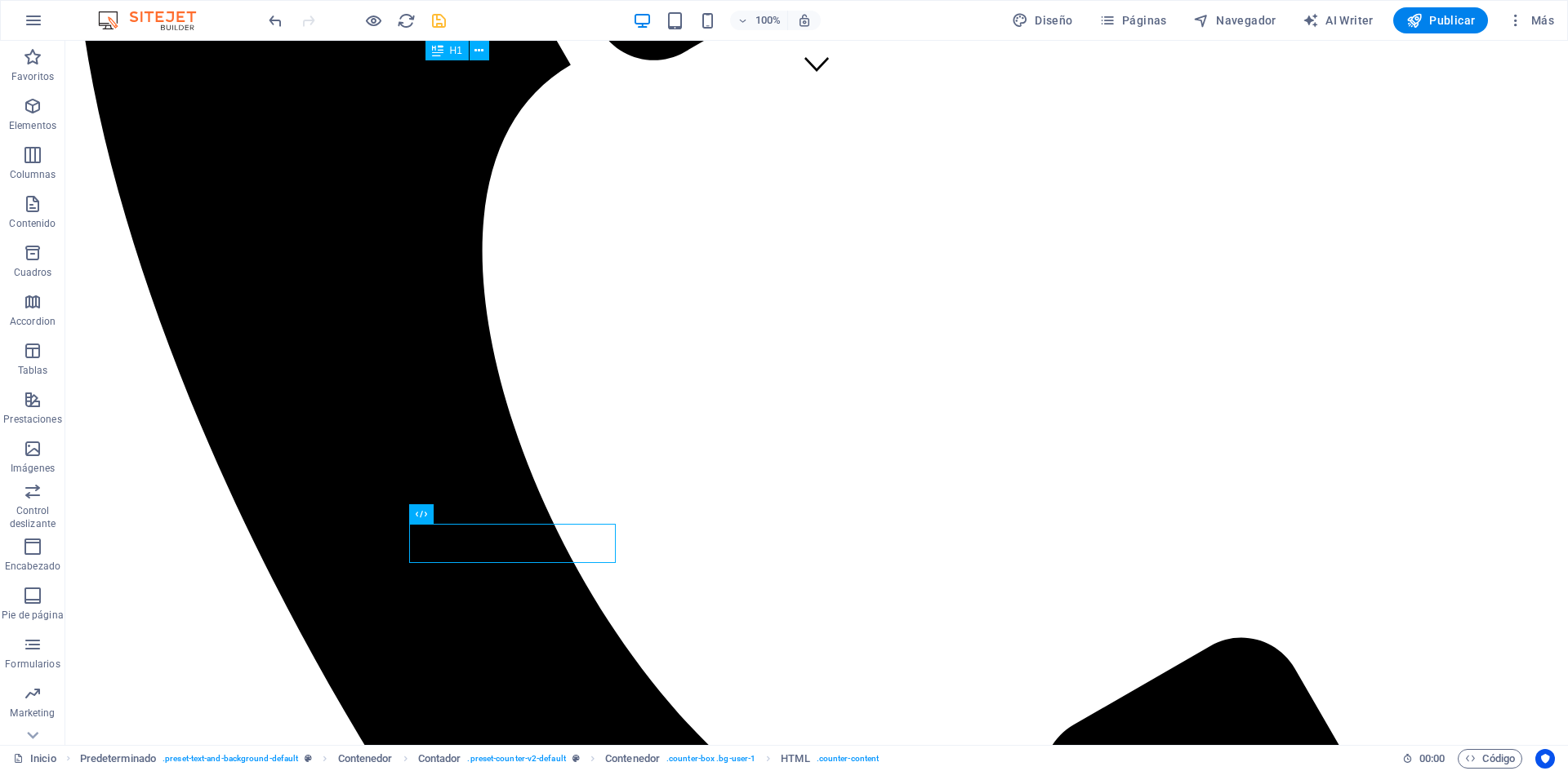
click at [427, 19] on div at bounding box center [356, 20] width 183 height 26
click at [435, 16] on icon "save" at bounding box center [439, 20] width 19 height 19
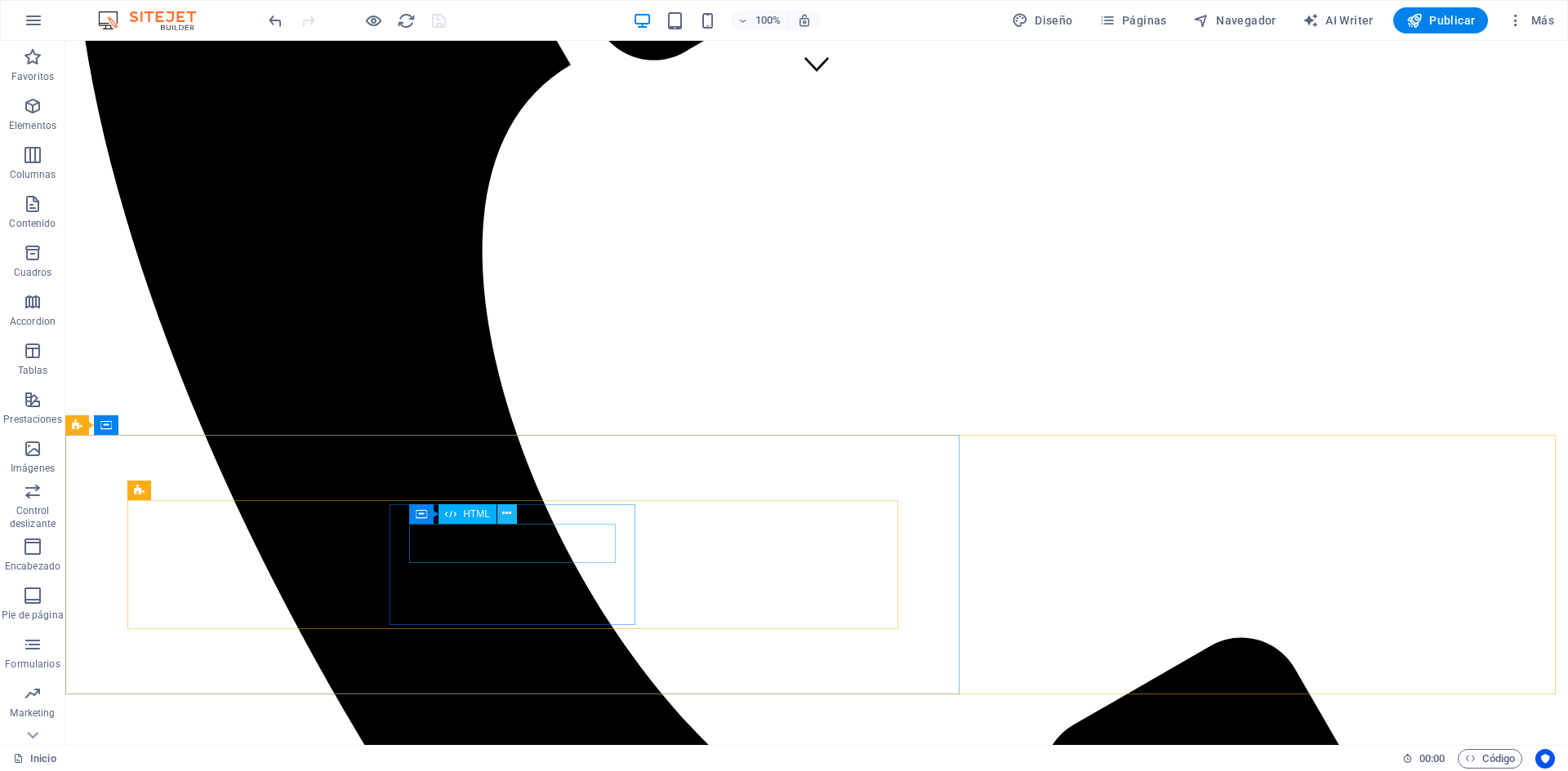
click at [504, 513] on icon at bounding box center [507, 513] width 9 height 17
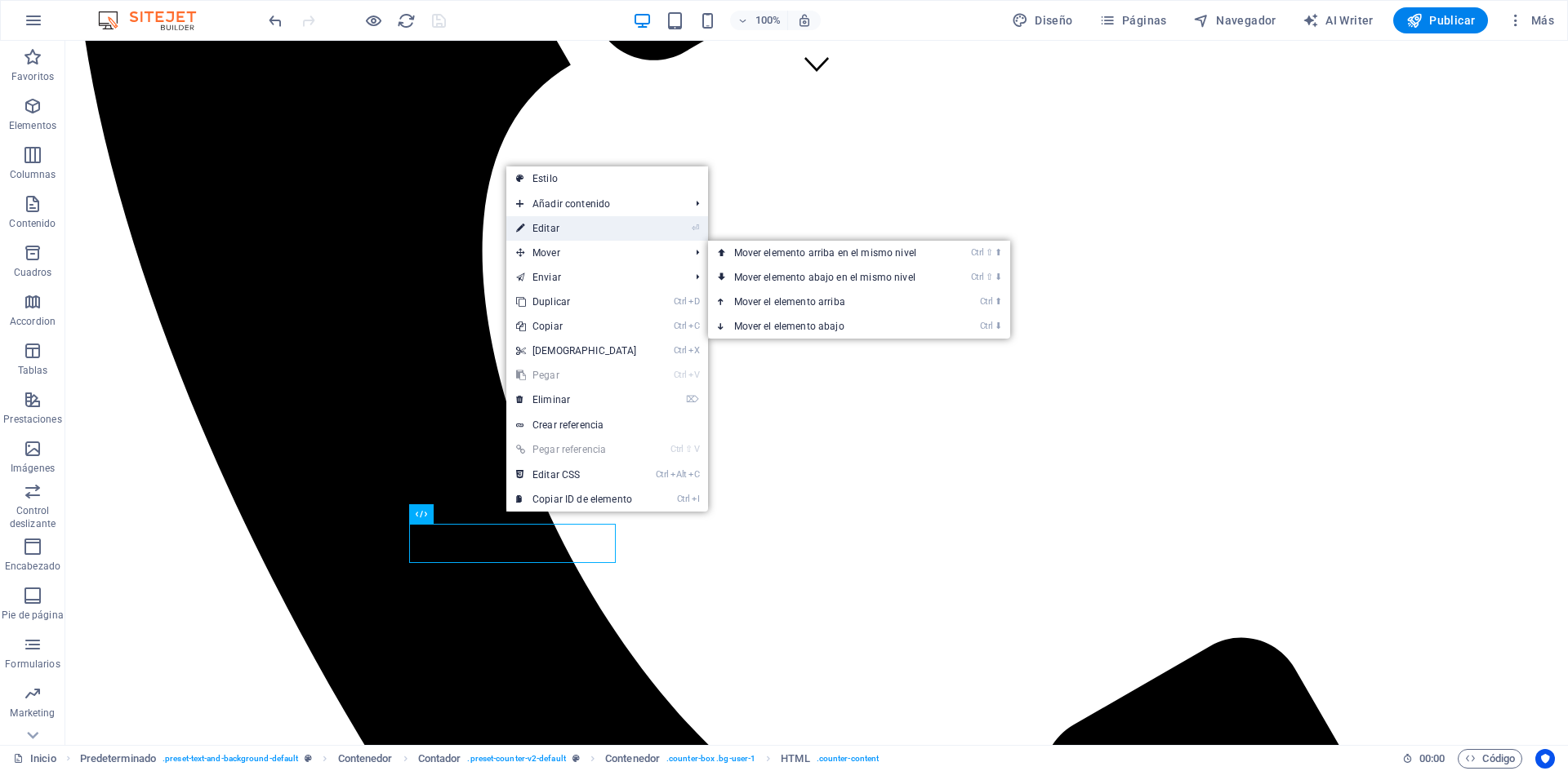
click at [549, 235] on link "⏎ Editar" at bounding box center [576, 228] width 140 height 24
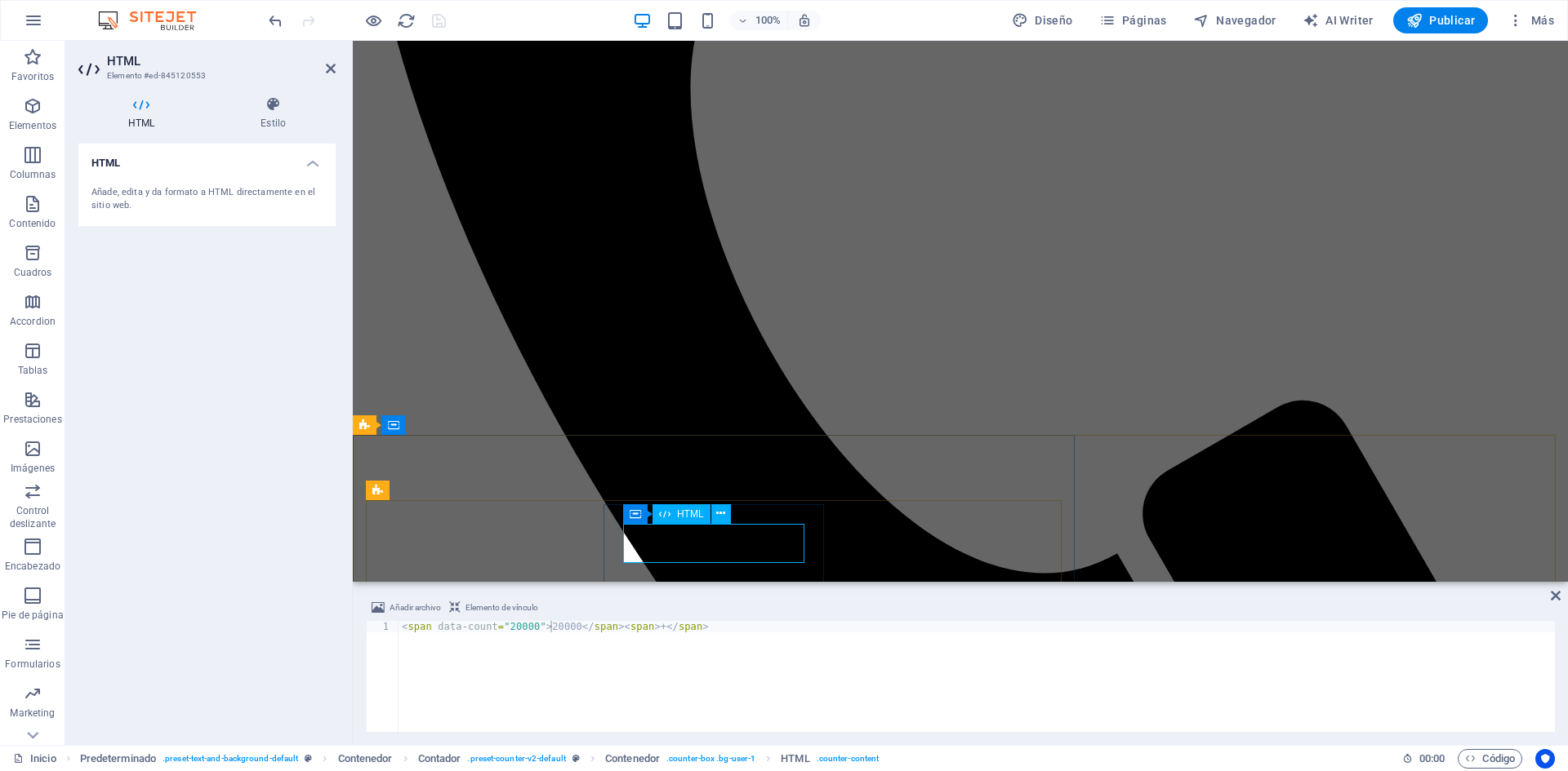
click at [565, 626] on div "< span data-count = "20000" > 20000 </ span > < span > + </ span >" at bounding box center [976, 688] width 1156 height 133
click at [1557, 597] on icon at bounding box center [1555, 596] width 10 height 13
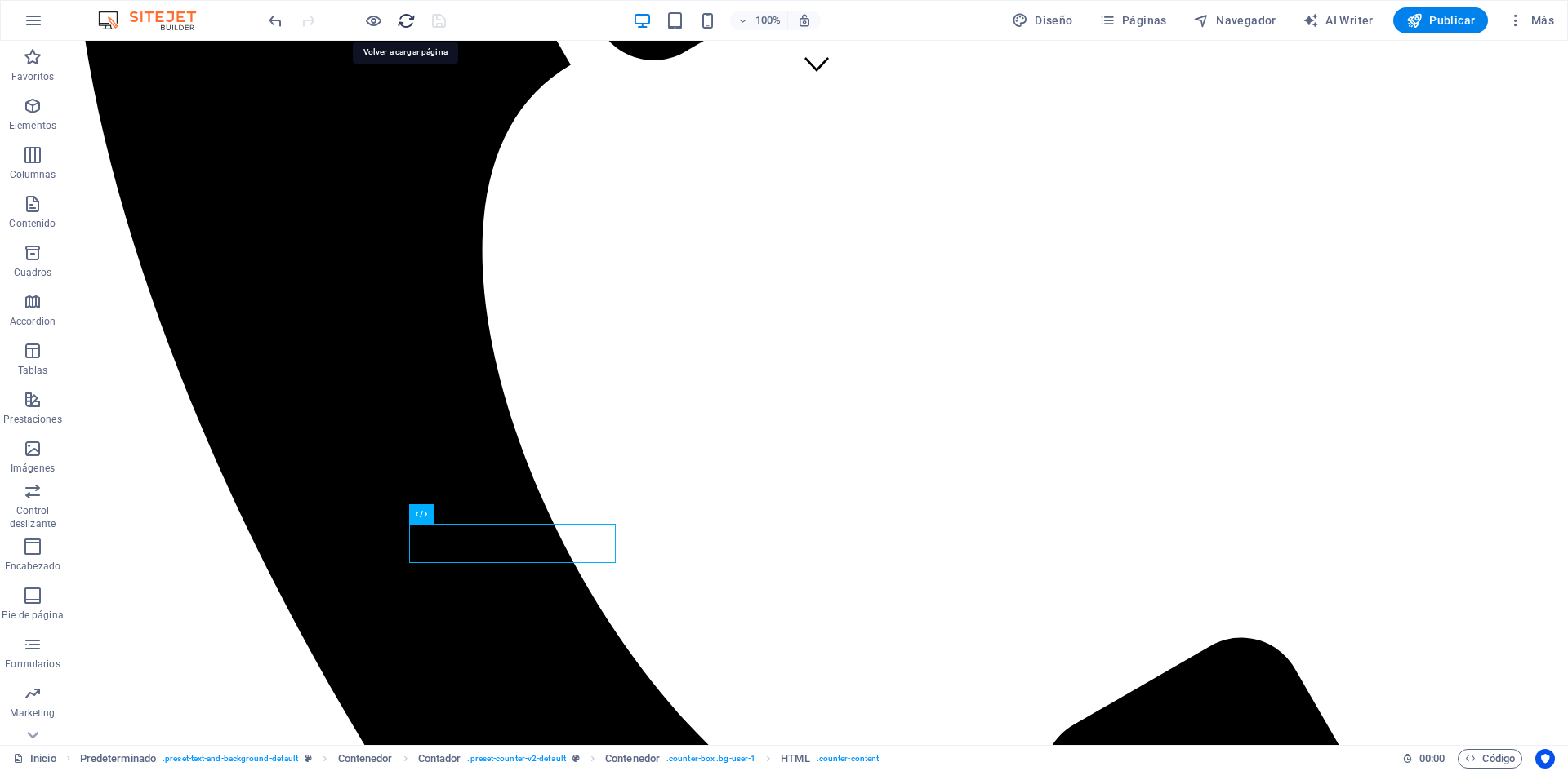
click at [402, 16] on icon "reload" at bounding box center [406, 20] width 19 height 19
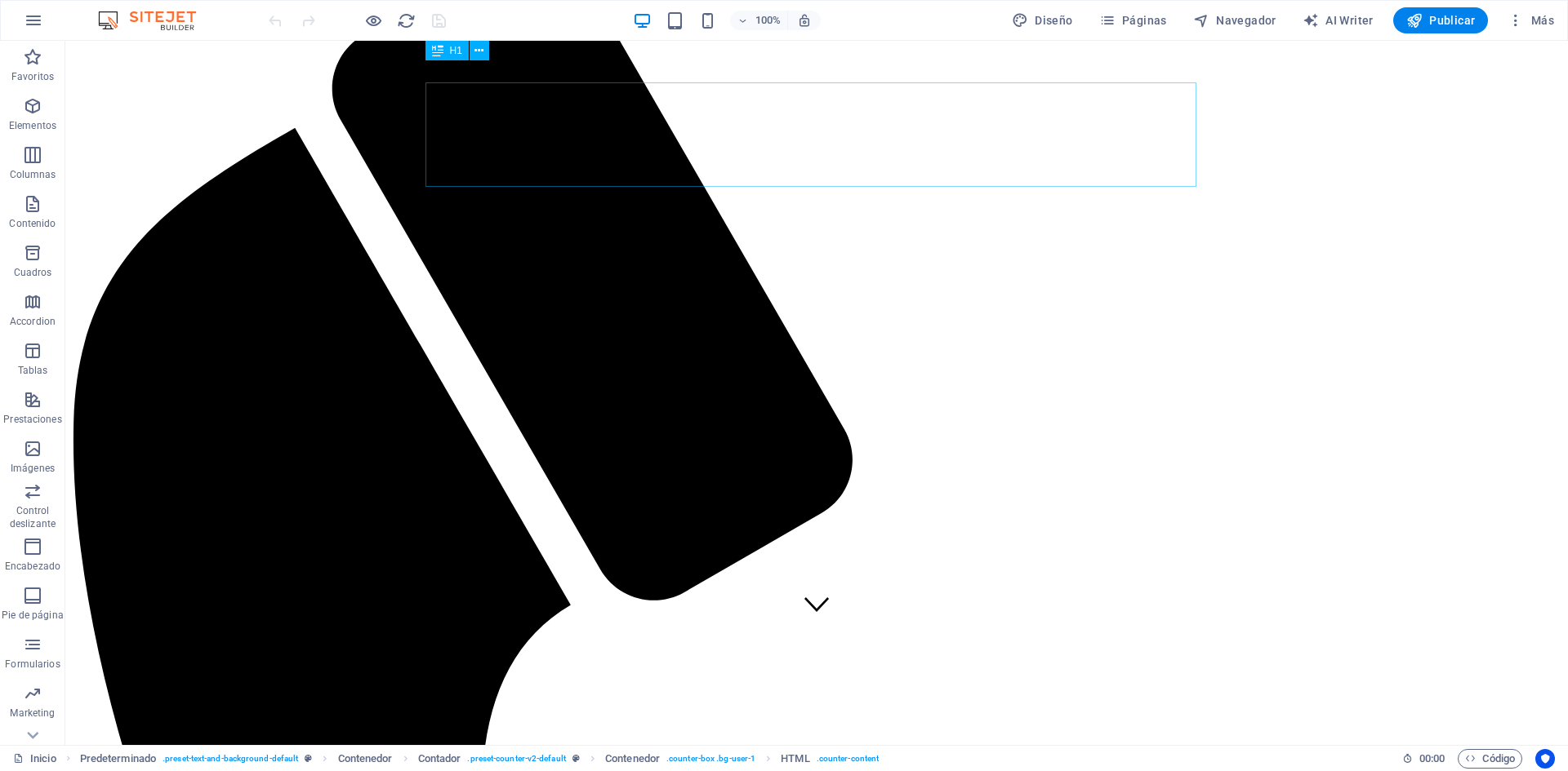
scroll to position [0, 0]
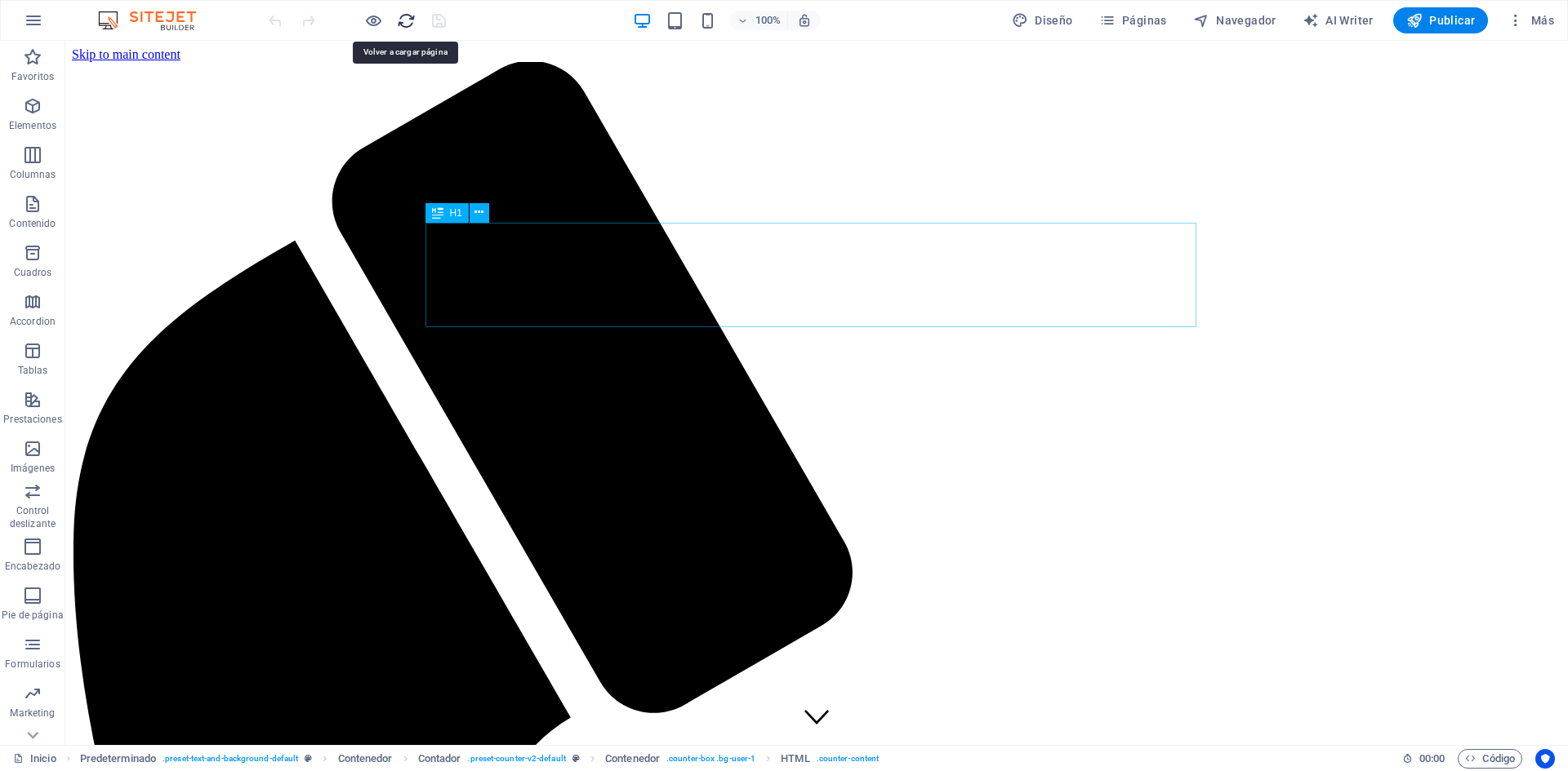
click at [404, 20] on icon "reload" at bounding box center [406, 20] width 19 height 19
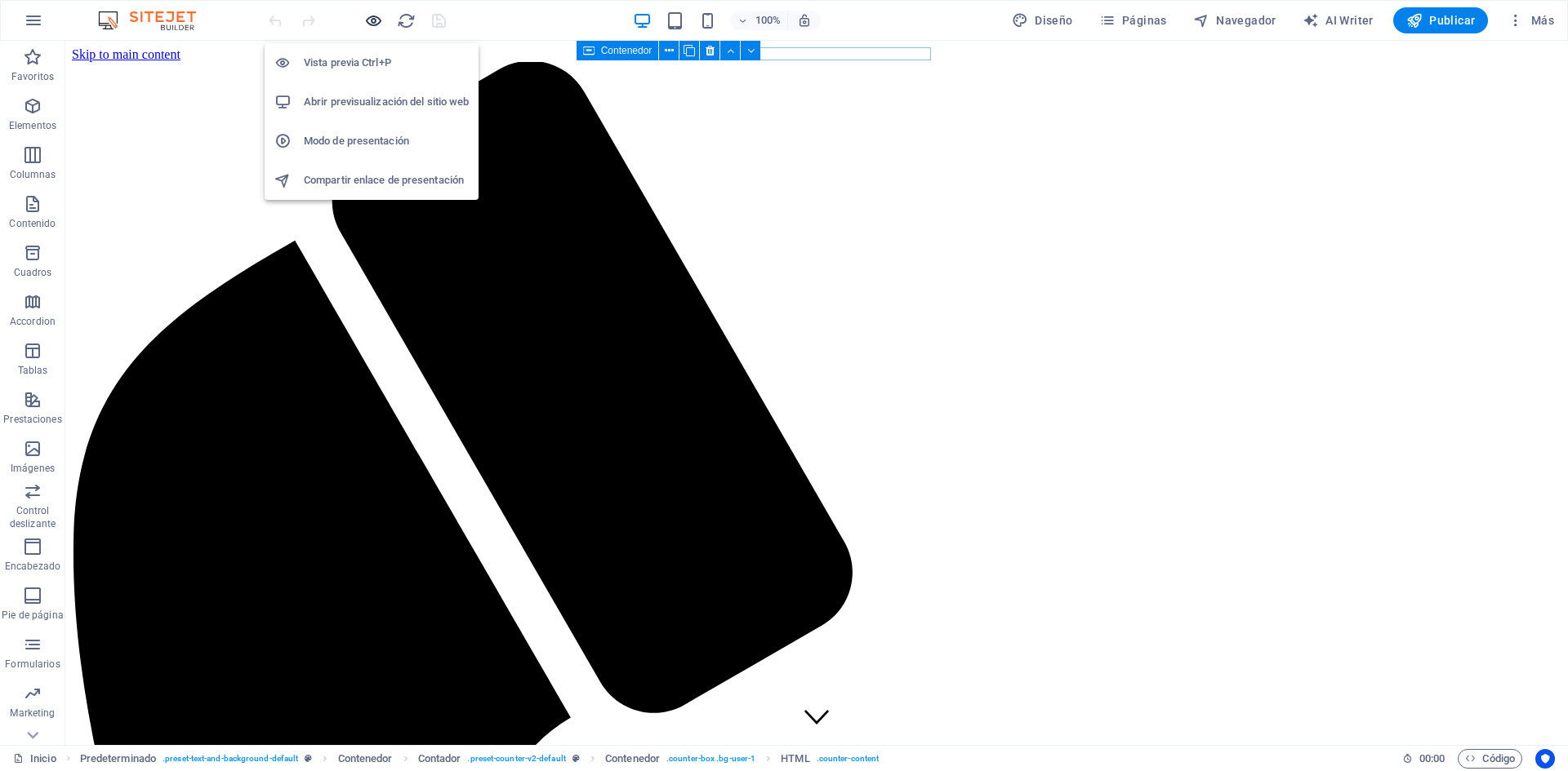
click at [364, 16] on icon "button" at bounding box center [374, 20] width 19 height 19
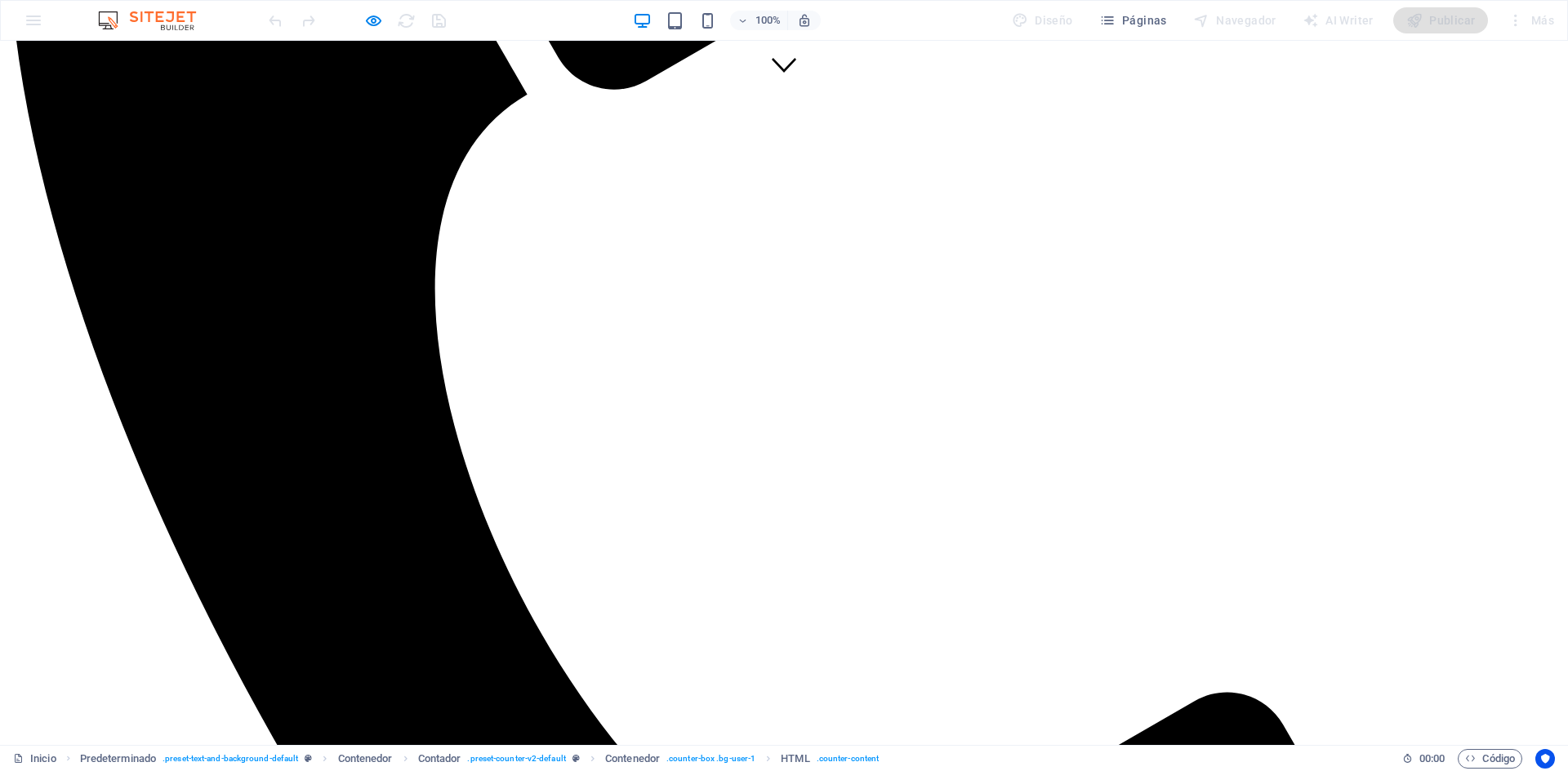
scroll to position [474, 0]
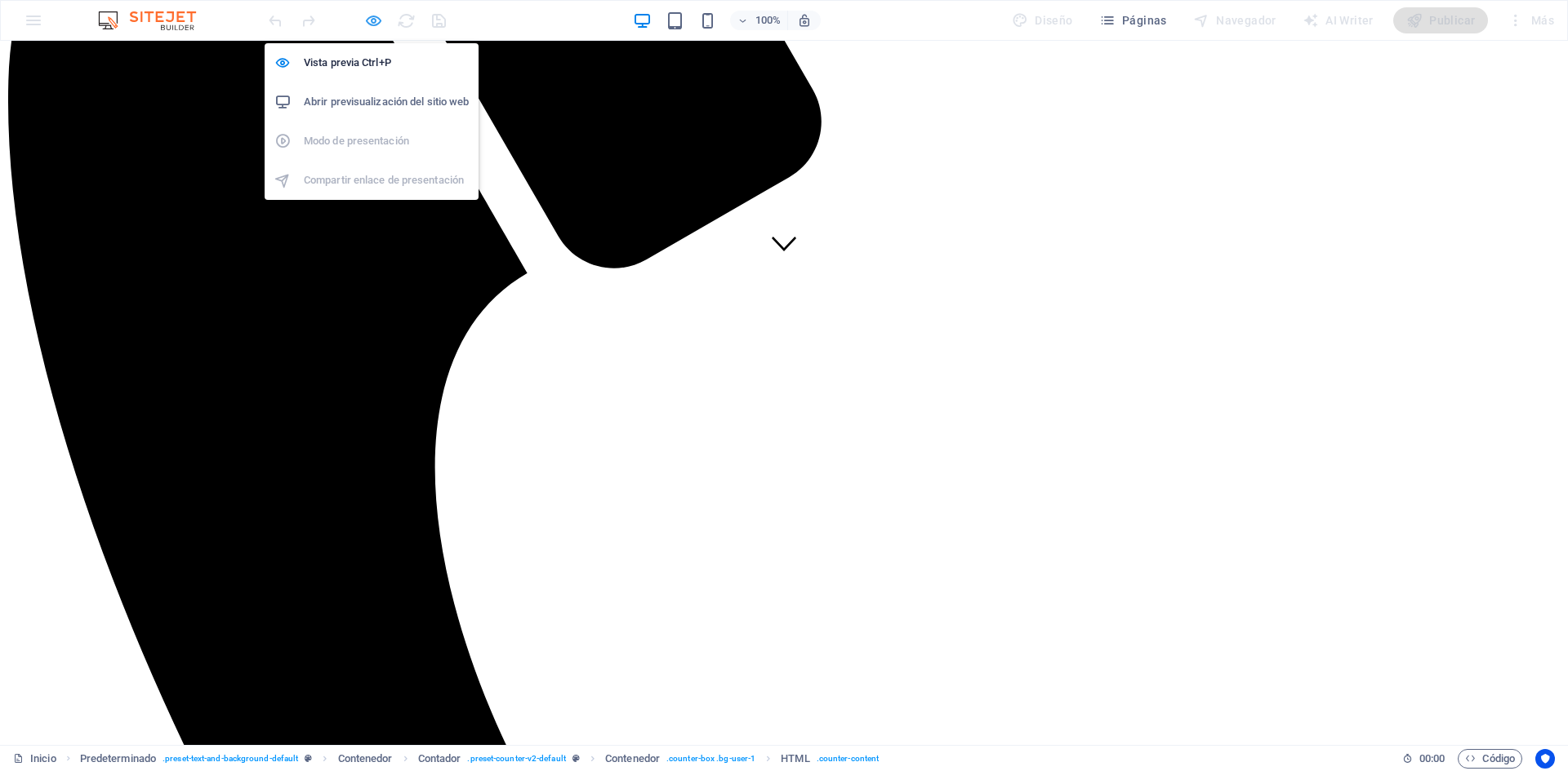
click at [371, 27] on icon "button" at bounding box center [374, 20] width 19 height 19
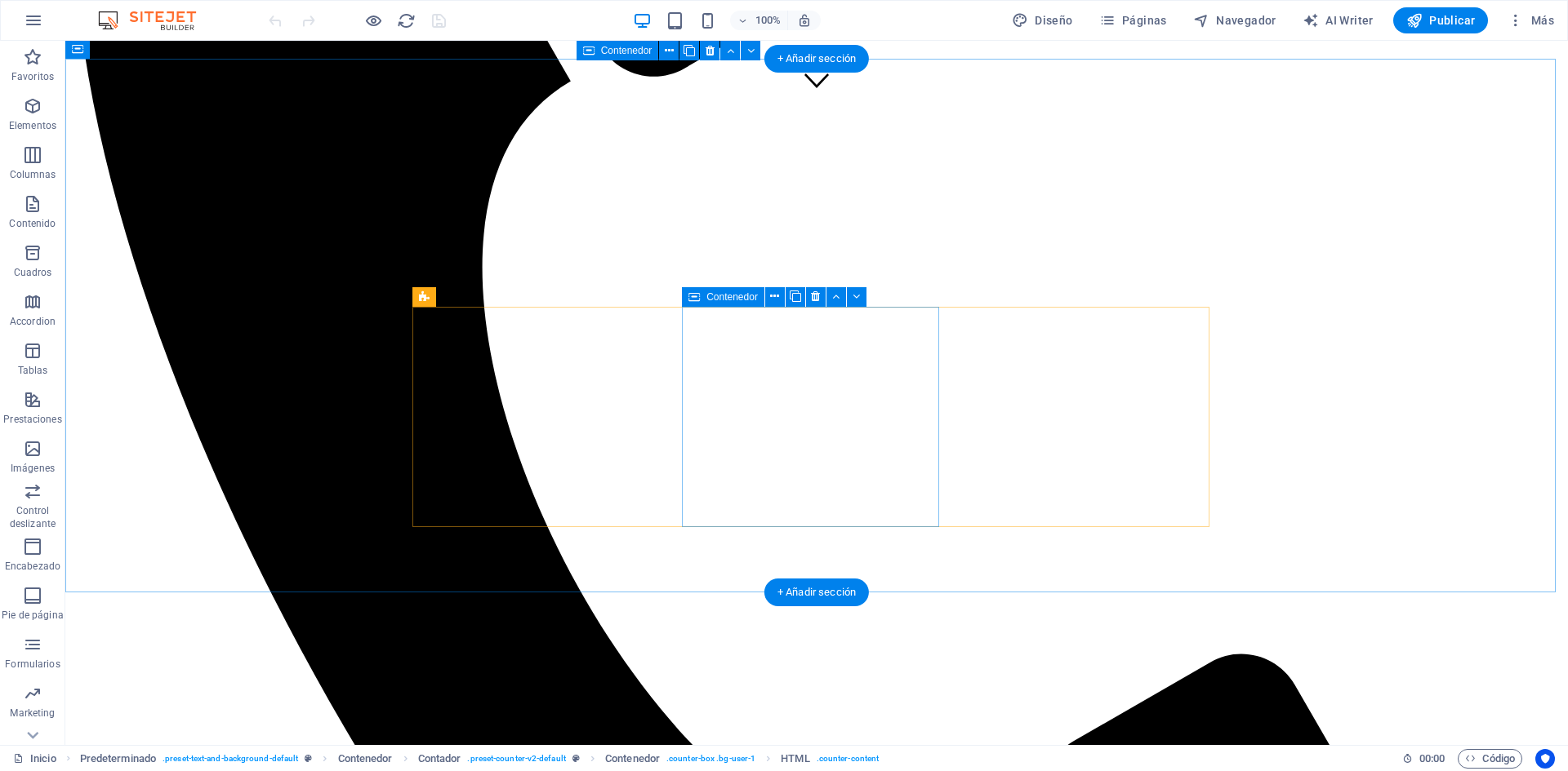
scroll to position [0, 0]
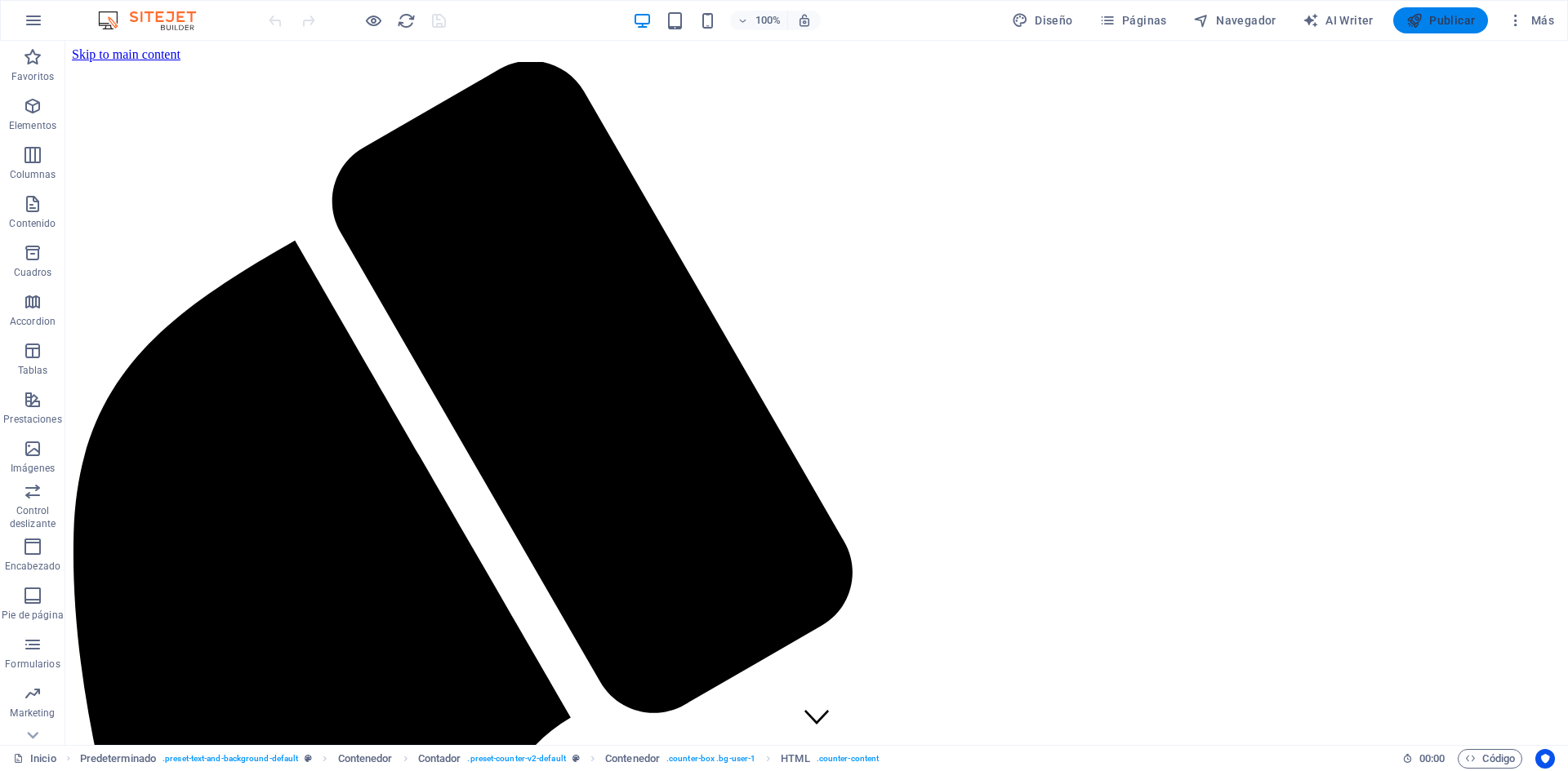
click at [1452, 24] on span "Publicar" at bounding box center [1441, 20] width 70 height 17
